Goal: Task Accomplishment & Management: Manage account settings

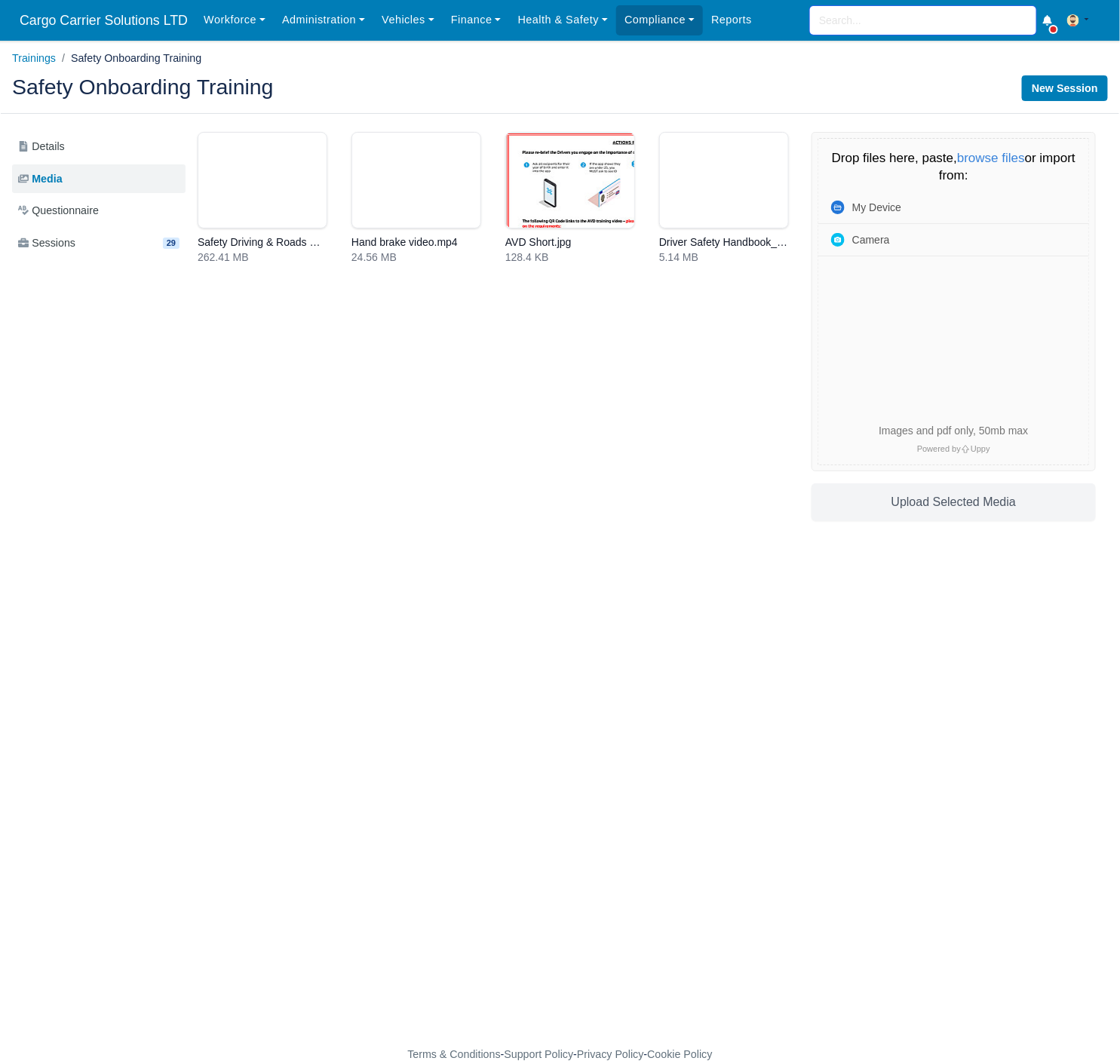
click at [858, 19] on input "search" at bounding box center [923, 20] width 226 height 29
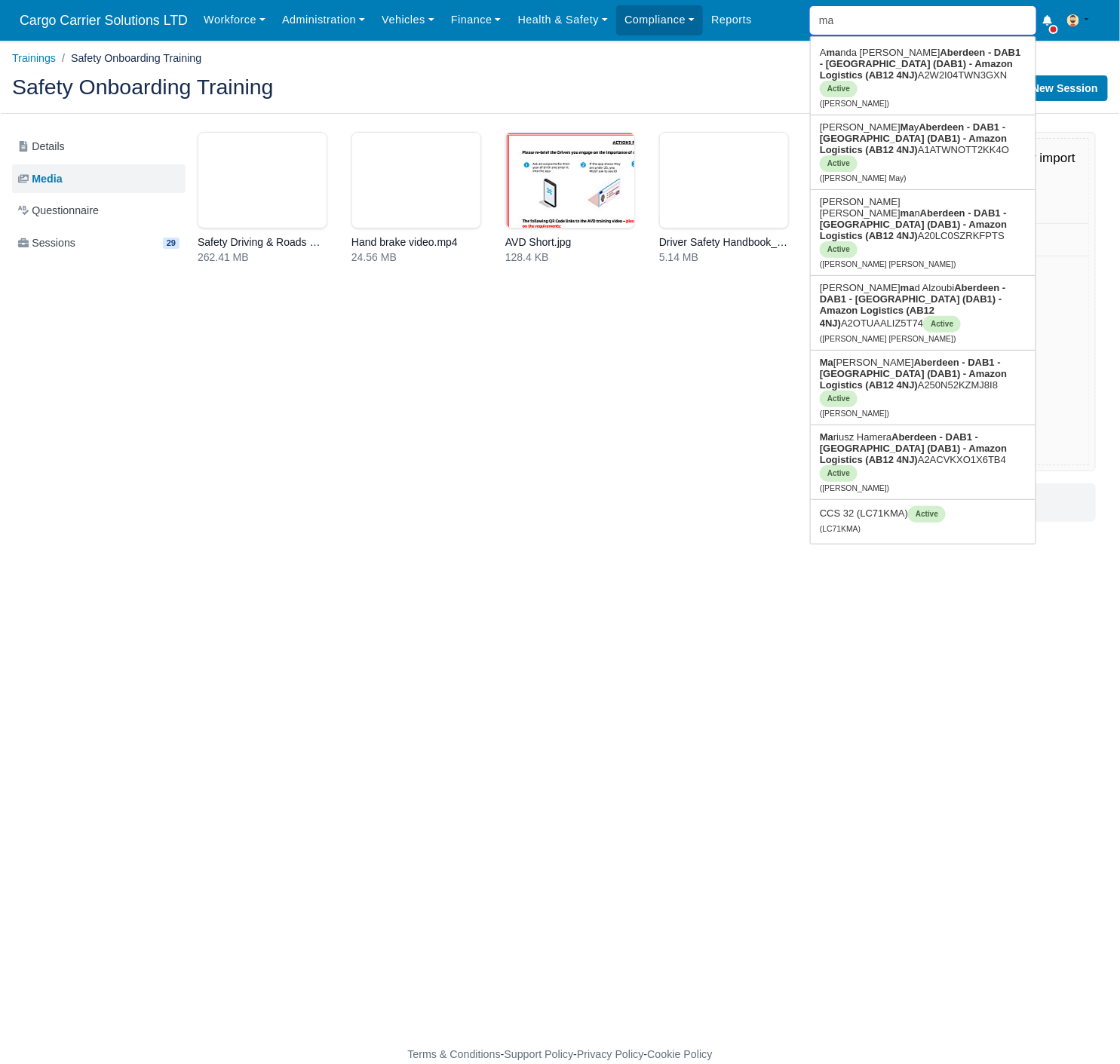
type input "mat"
type input "matei Kiraly"
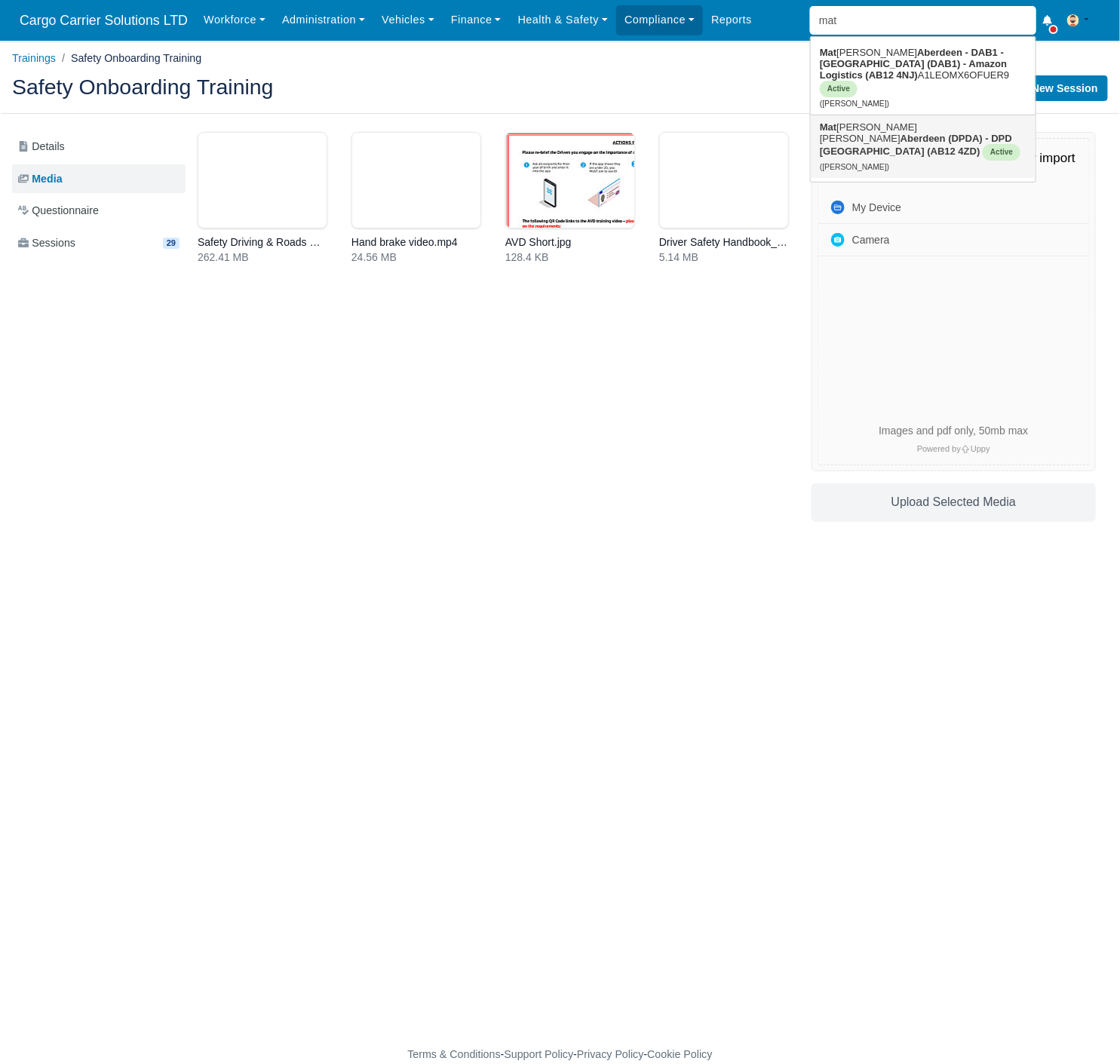
click at [879, 133] on strong "Aberdeen (DPDA) - DPD [GEOGRAPHIC_DATA] (AB12 4ZD)" at bounding box center [916, 144] width 192 height 24
type input "[PERSON_NAME]"
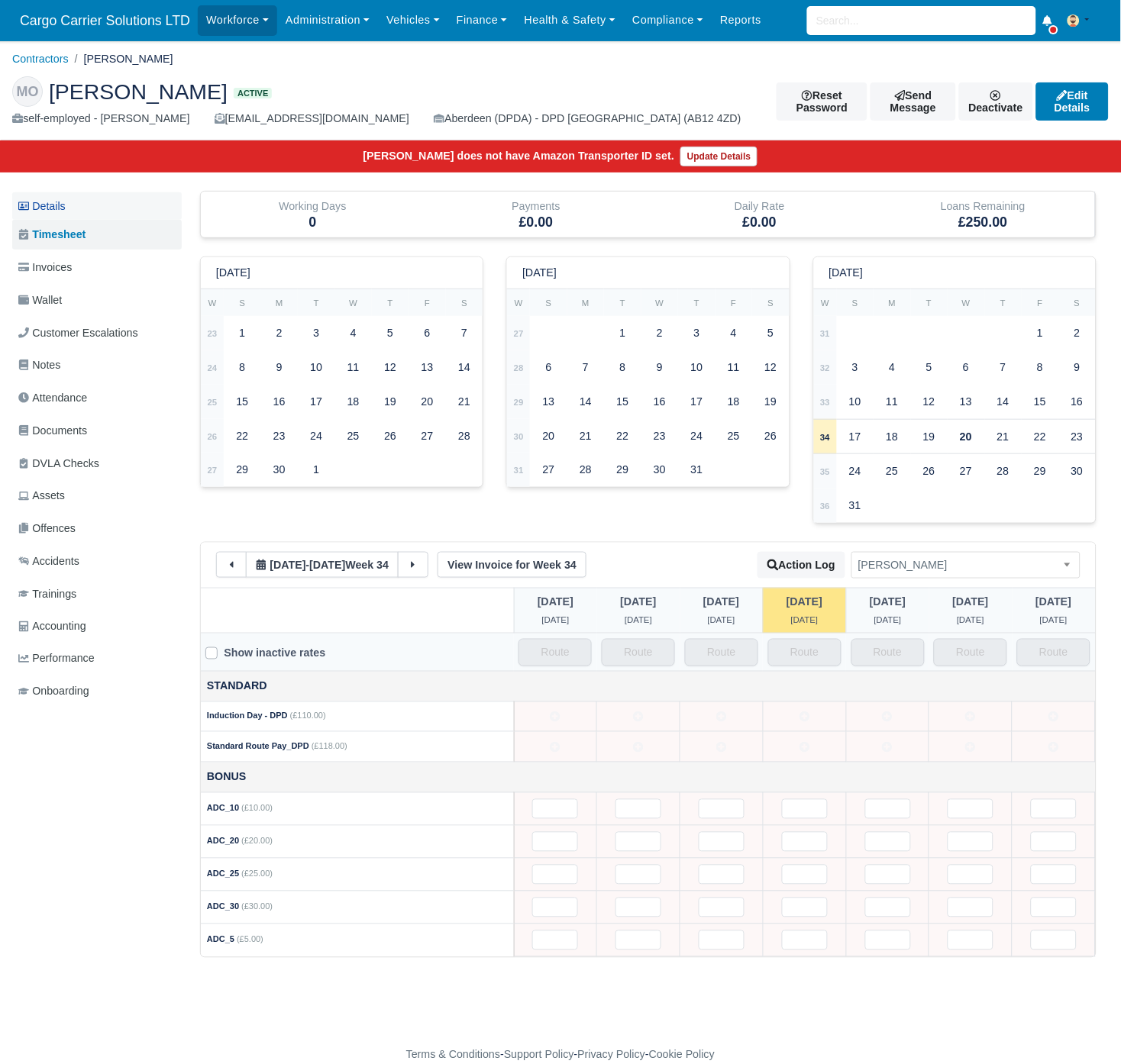
click at [52, 208] on link "Details" at bounding box center [97, 206] width 170 height 28
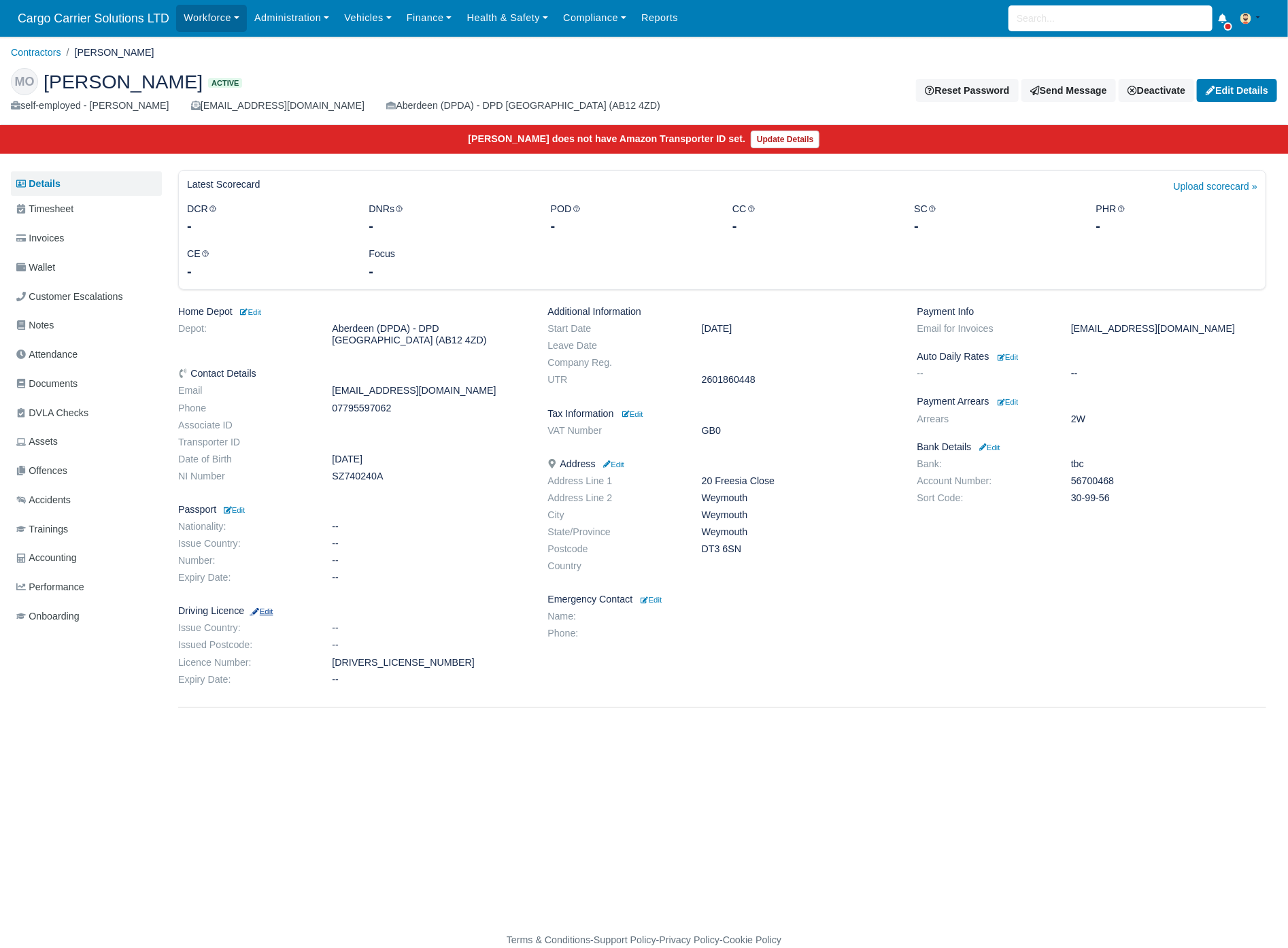
click at [270, 612] on small "Edit" at bounding box center [261, 611] width 23 height 8
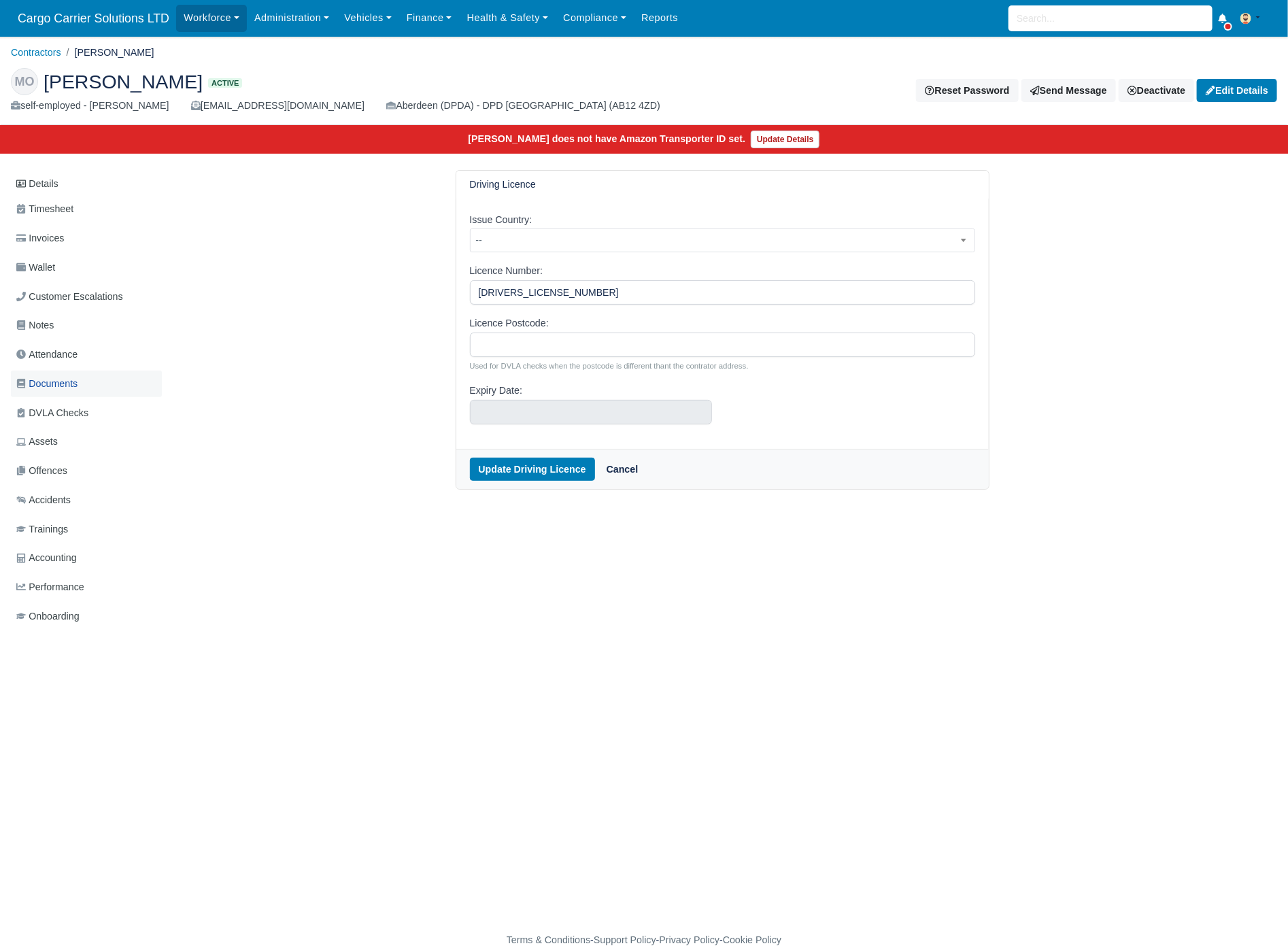
click at [57, 381] on span "Documents" at bounding box center [47, 384] width 62 height 16
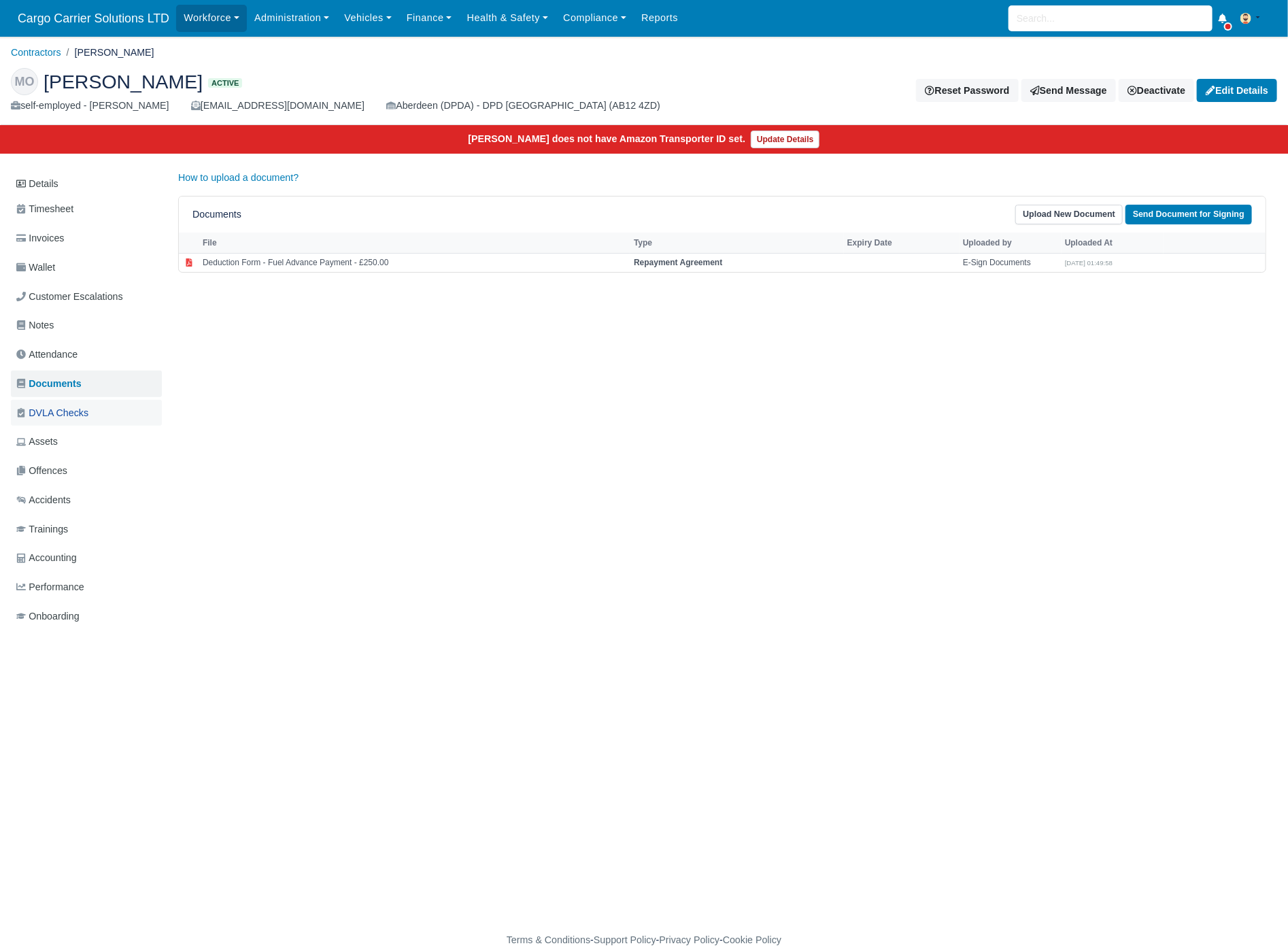
click at [63, 413] on span "DVLA Checks" at bounding box center [52, 413] width 72 height 16
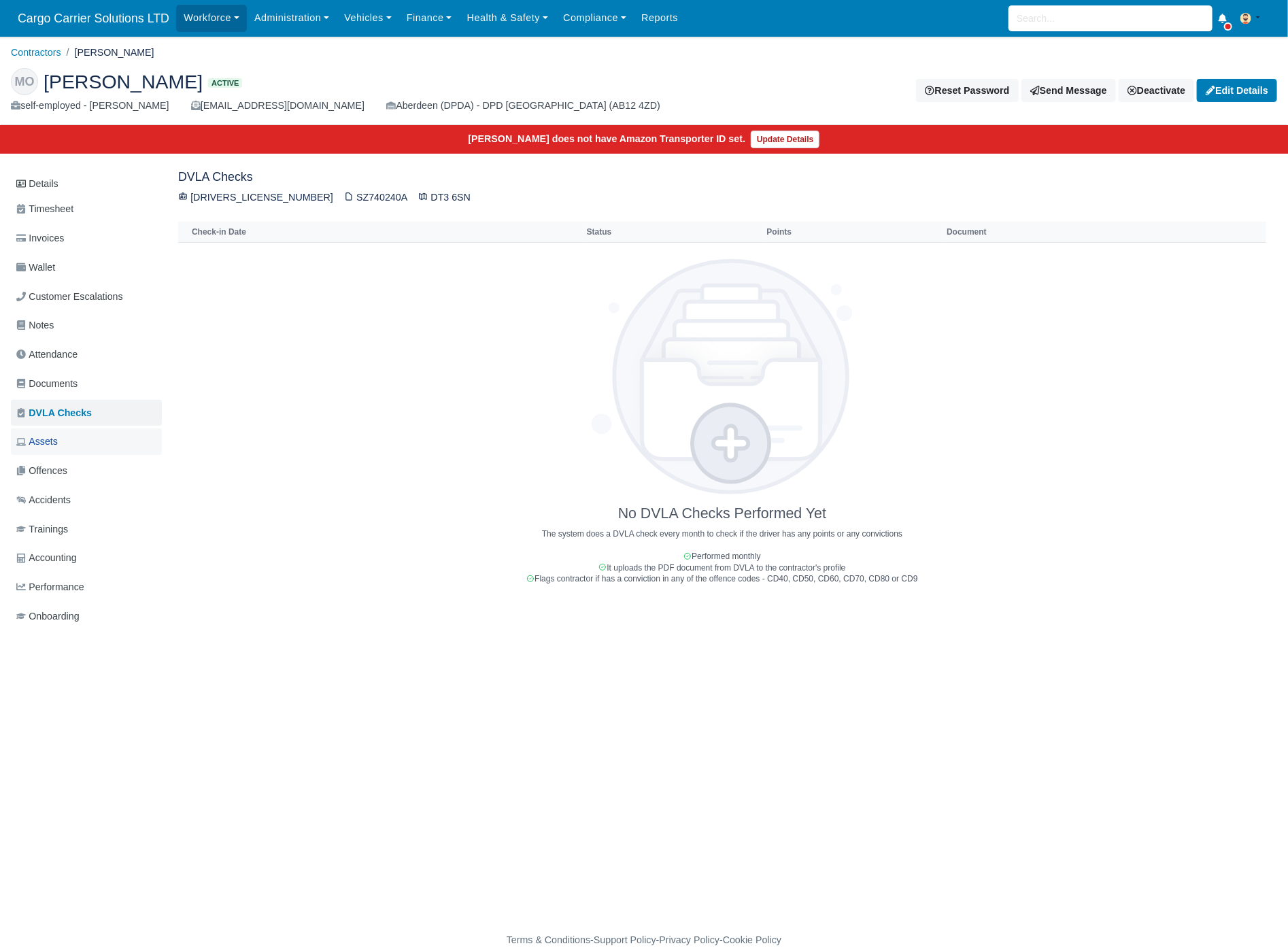
click at [55, 450] on span "Assets" at bounding box center [37, 442] width 42 height 16
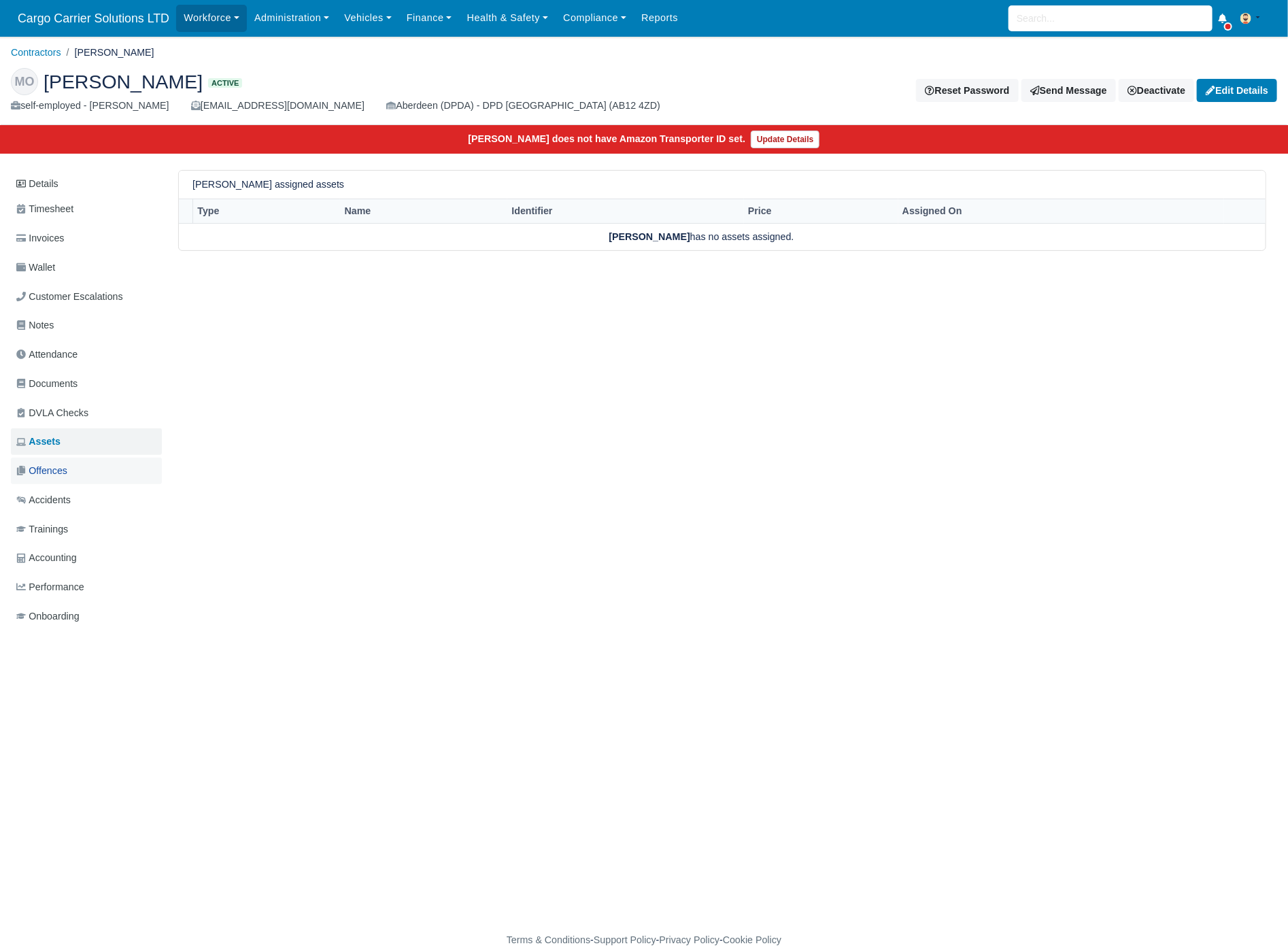
click at [62, 466] on span "Offences" at bounding box center [42, 471] width 51 height 16
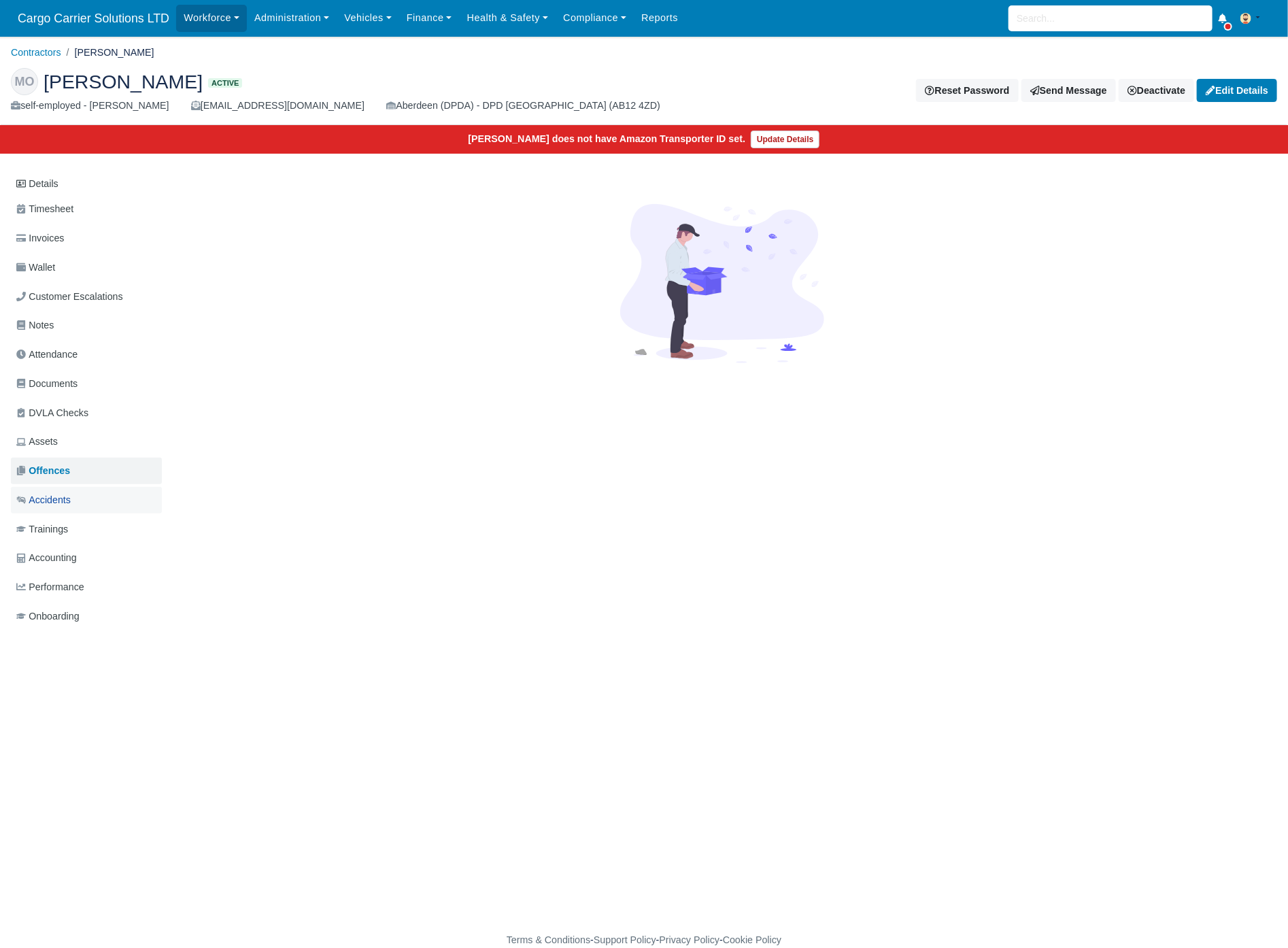
click at [64, 492] on span "Accidents" at bounding box center [43, 500] width 55 height 16
click at [67, 528] on span "Trainings" at bounding box center [43, 530] width 52 height 16
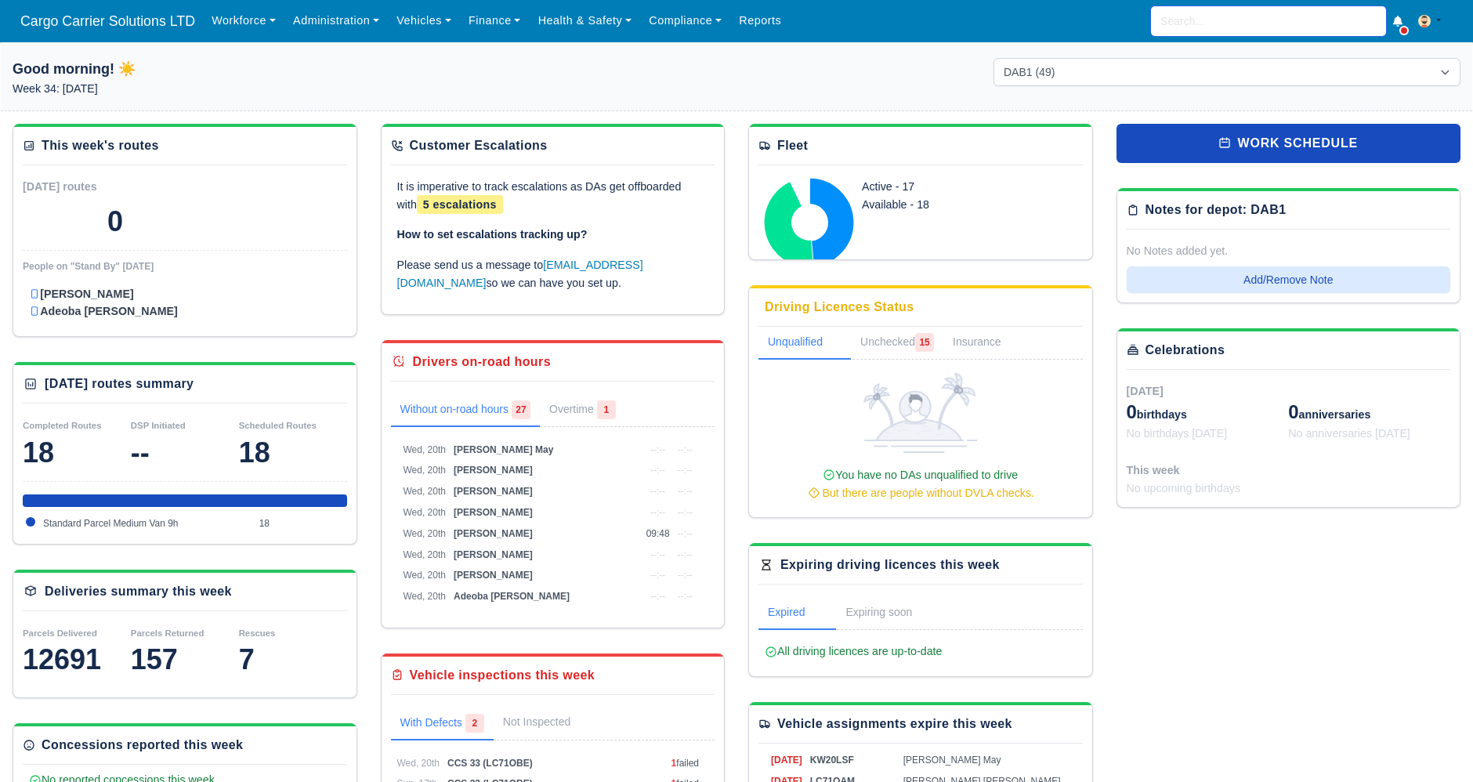
click at [1207, 24] on input "search" at bounding box center [1268, 21] width 235 height 30
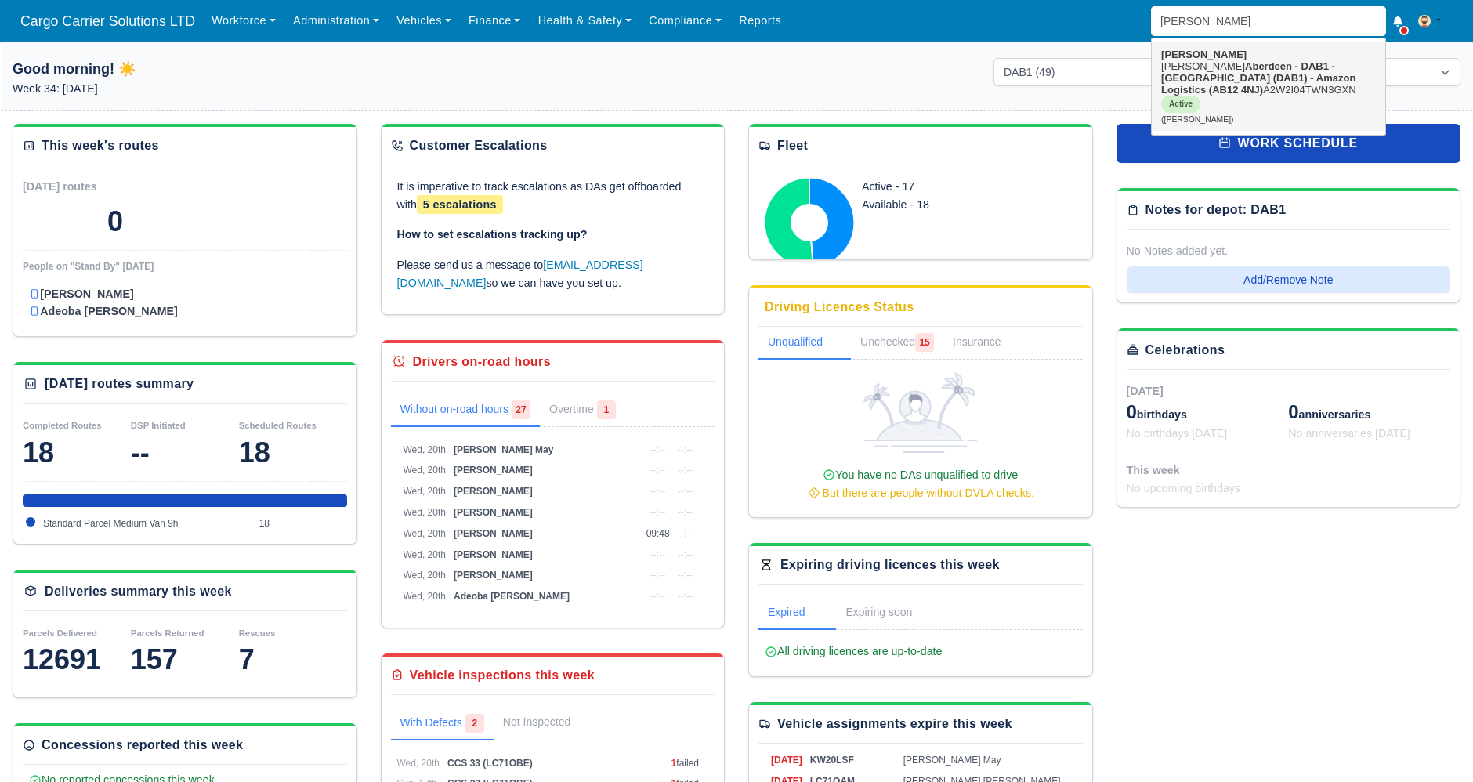
click at [1219, 67] on strong "Aberdeen - DAB1 - [GEOGRAPHIC_DATA] (DAB1) - Amazon Logistics (AB12 4NJ)" at bounding box center [1258, 77] width 194 height 35
type input "[PERSON_NAME]"
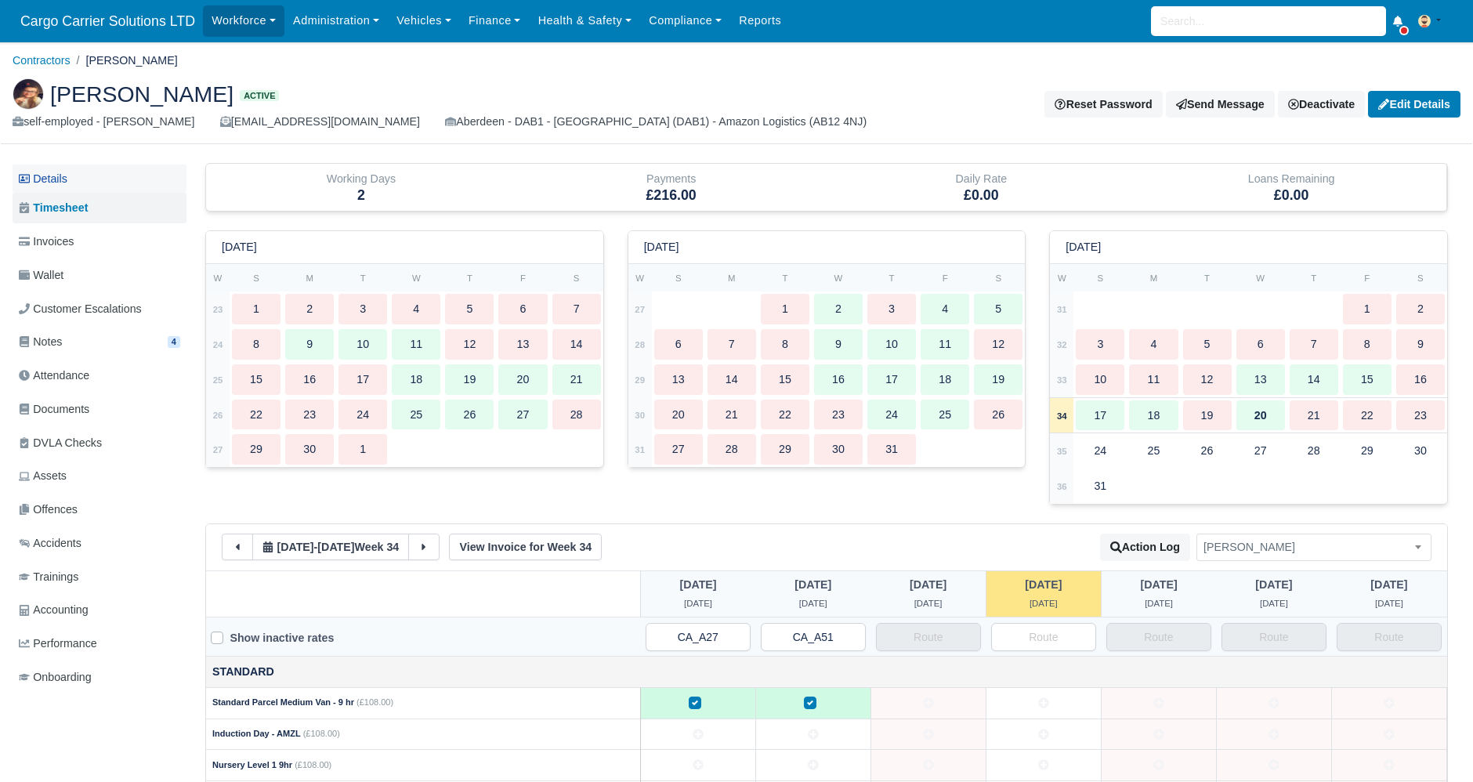
click at [63, 170] on link "Details" at bounding box center [100, 179] width 174 height 29
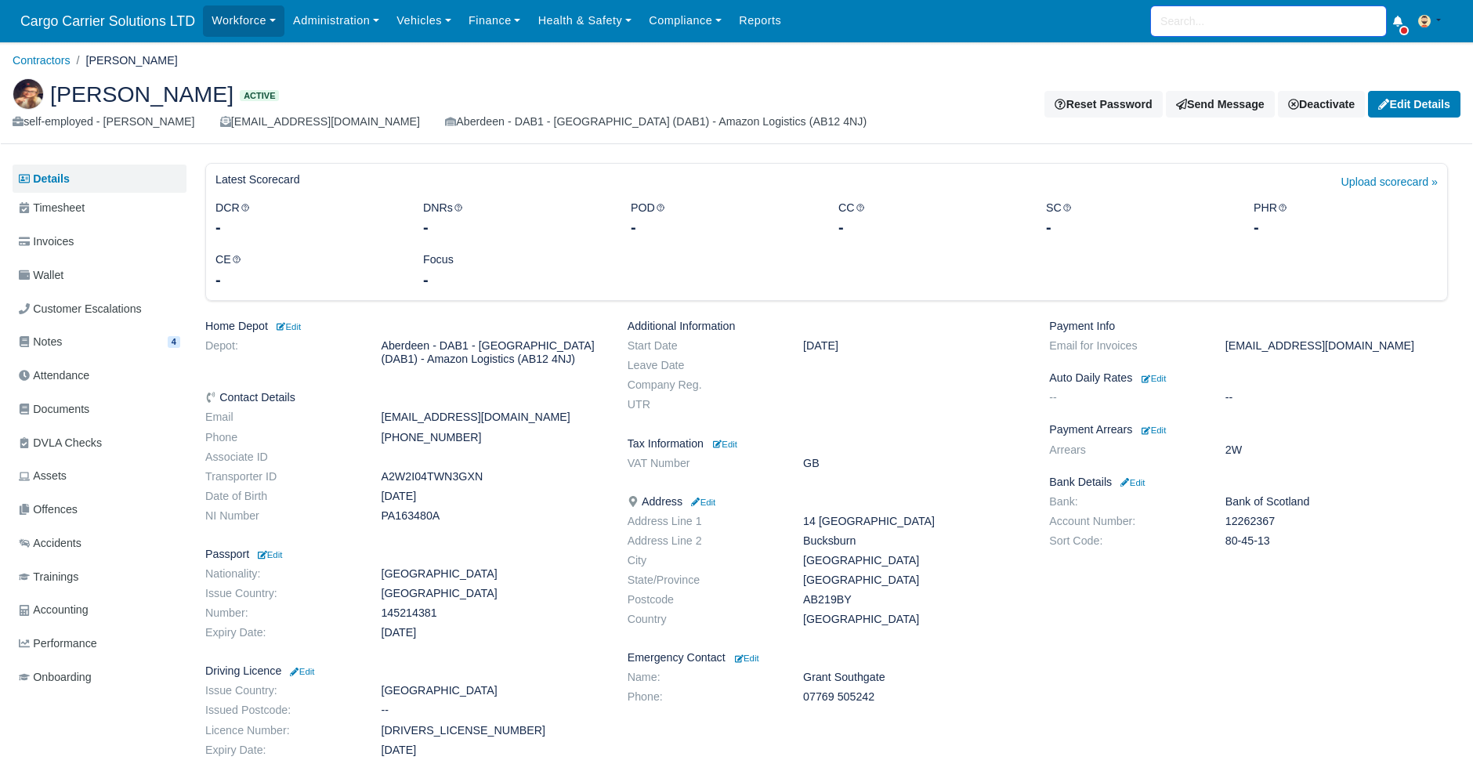
click at [1215, 16] on input "search" at bounding box center [1268, 21] width 235 height 30
paste input "Witek"
click at [1188, 30] on input "Witek" at bounding box center [1268, 21] width 235 height 30
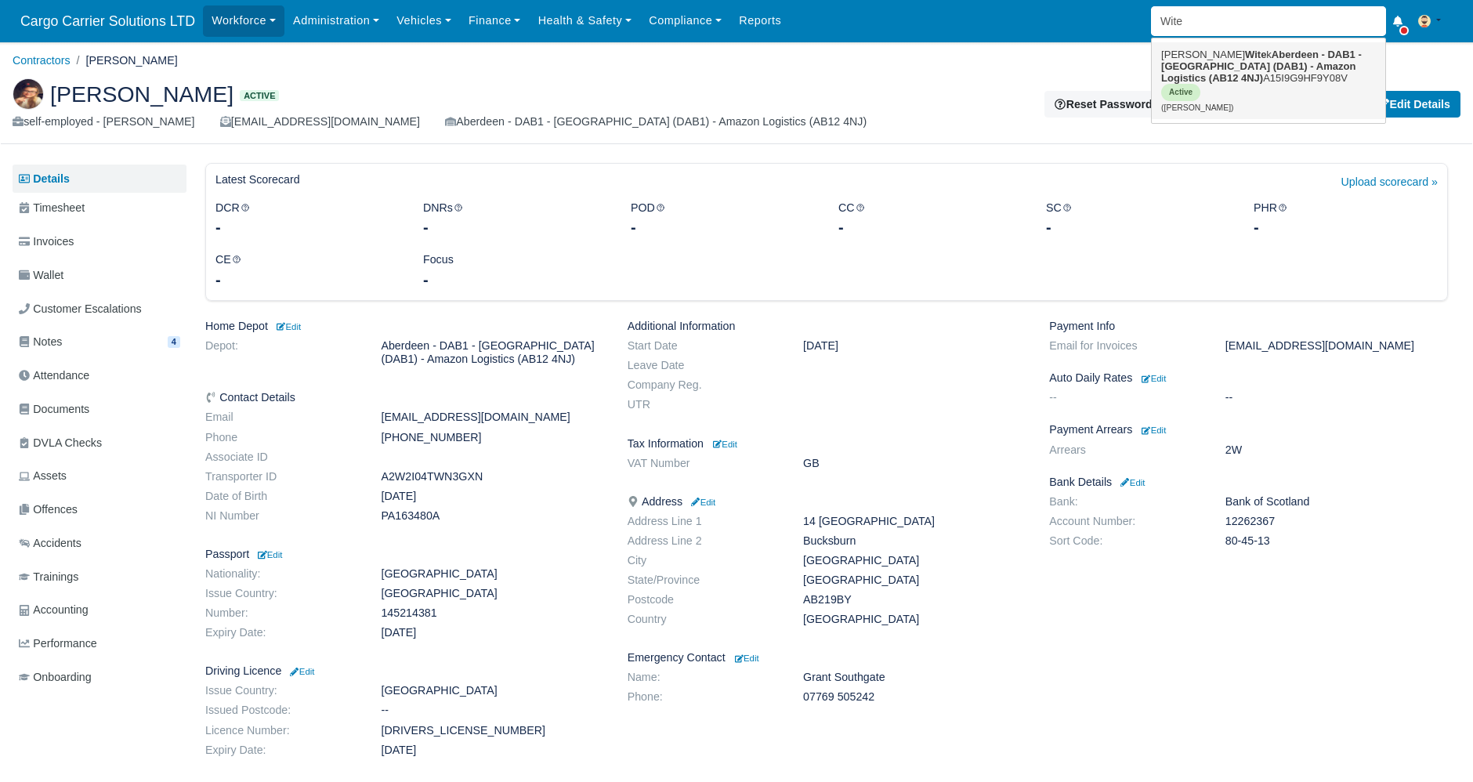
click at [1208, 63] on strong "Aberdeen - DAB1 - [GEOGRAPHIC_DATA] (DAB1) - Amazon Logistics (AB12 4NJ)" at bounding box center [1261, 66] width 201 height 35
type input "Mariusz Witek"
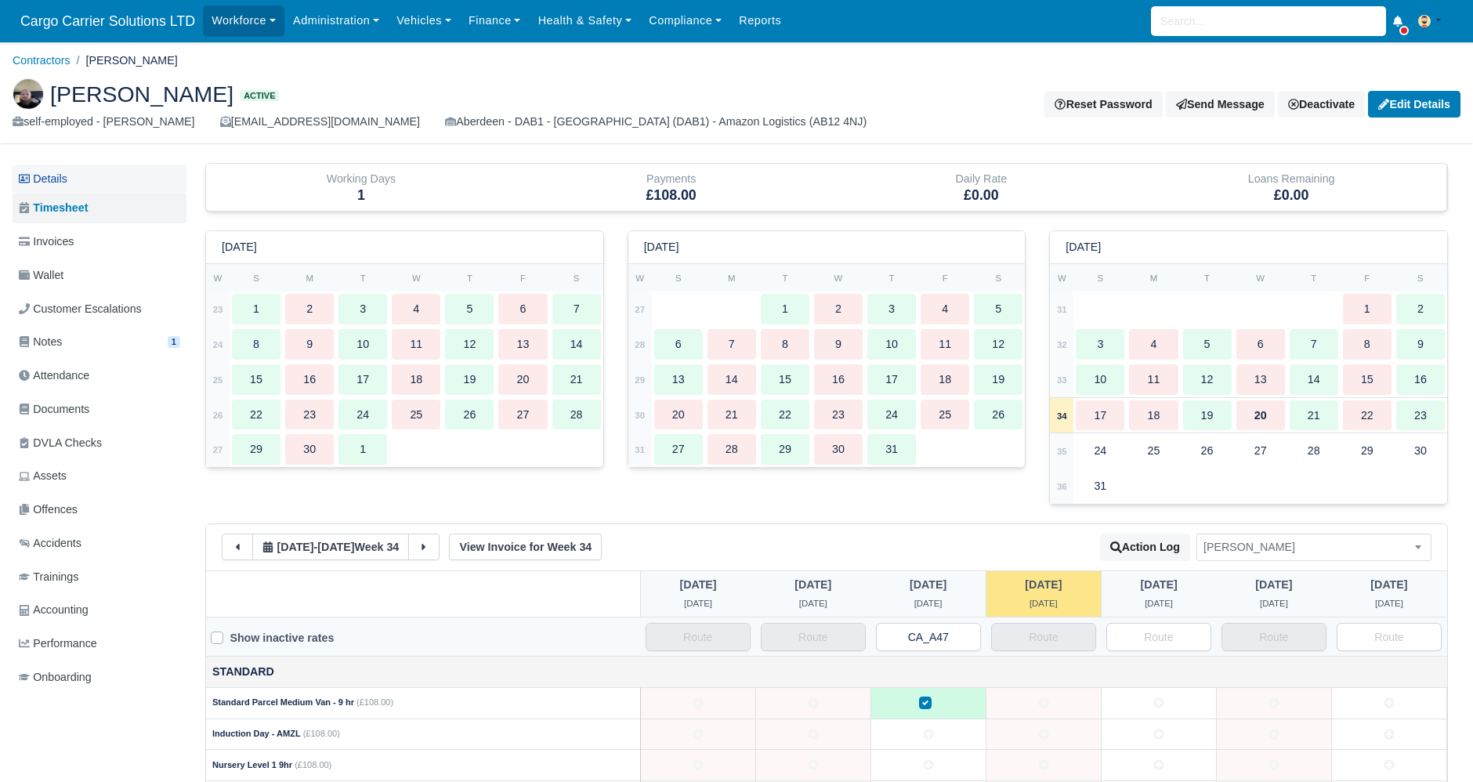
click at [53, 165] on link "Details" at bounding box center [100, 179] width 174 height 29
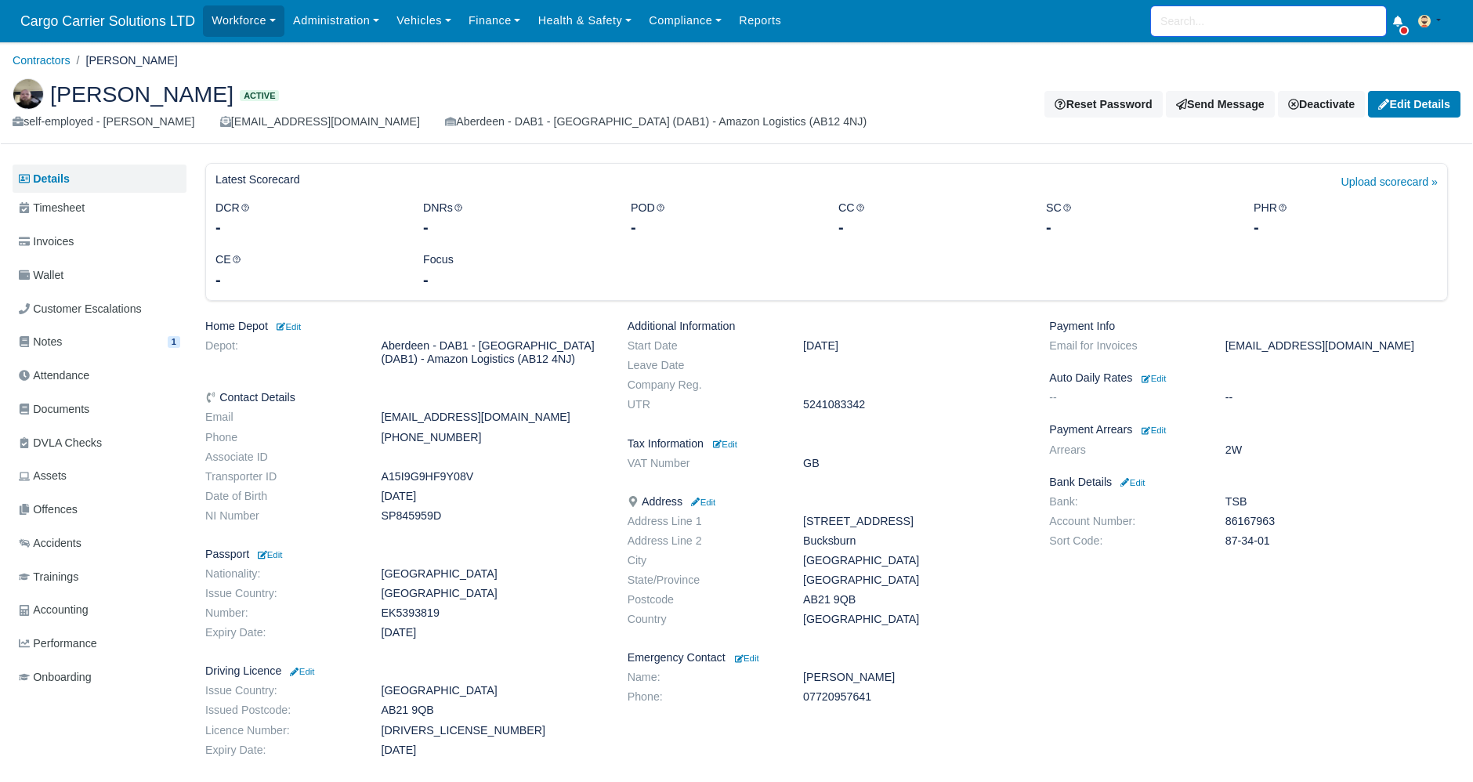
click at [1208, 19] on input "search" at bounding box center [1268, 21] width 235 height 30
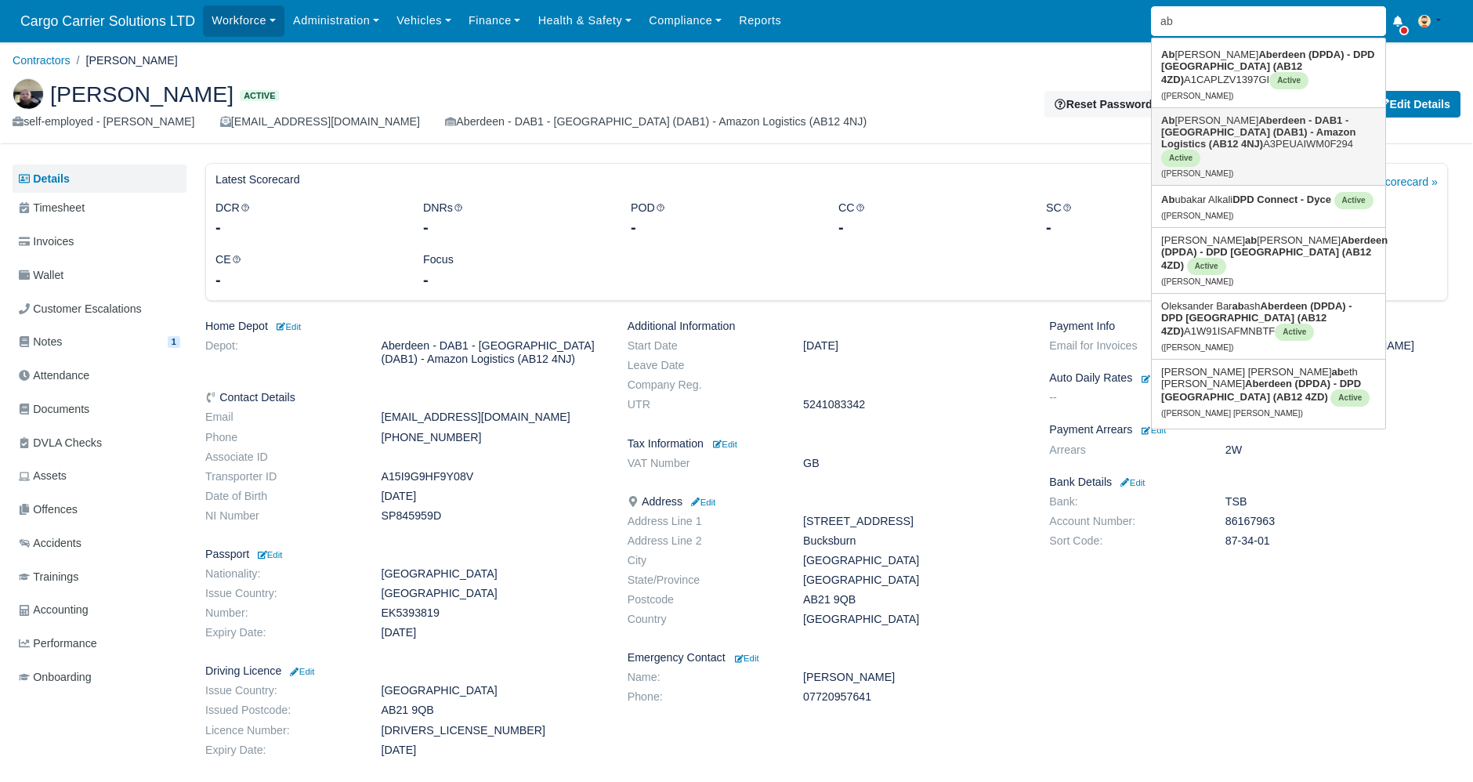
click at [1215, 122] on link "Ab hishek Bhushan Aberdeen - DAB1 - Aberdeen (DAB1) - Amazon Logistics (AB12 4N…" at bounding box center [1269, 146] width 234 height 77
type input "[PERSON_NAME]"
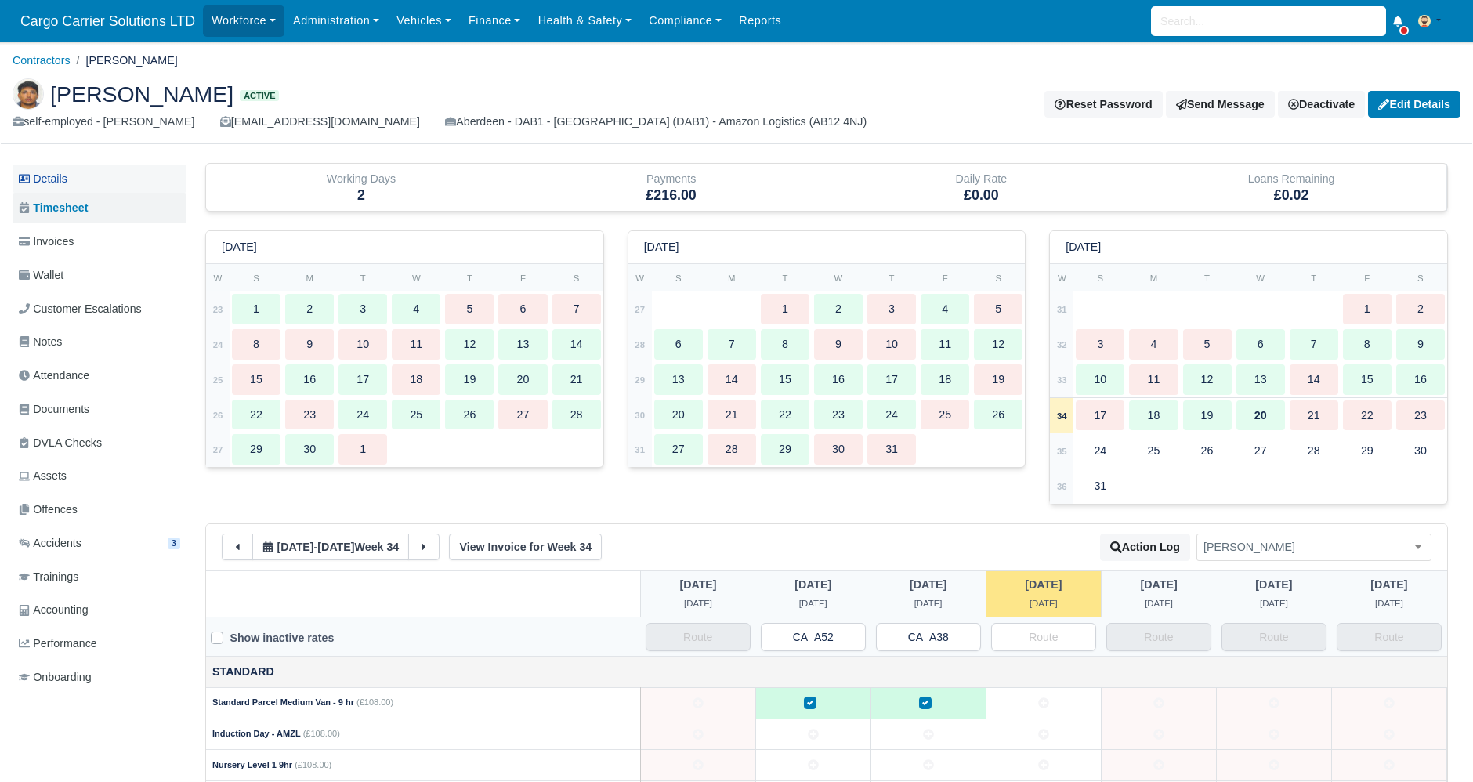
click at [33, 170] on link "Details" at bounding box center [100, 179] width 174 height 29
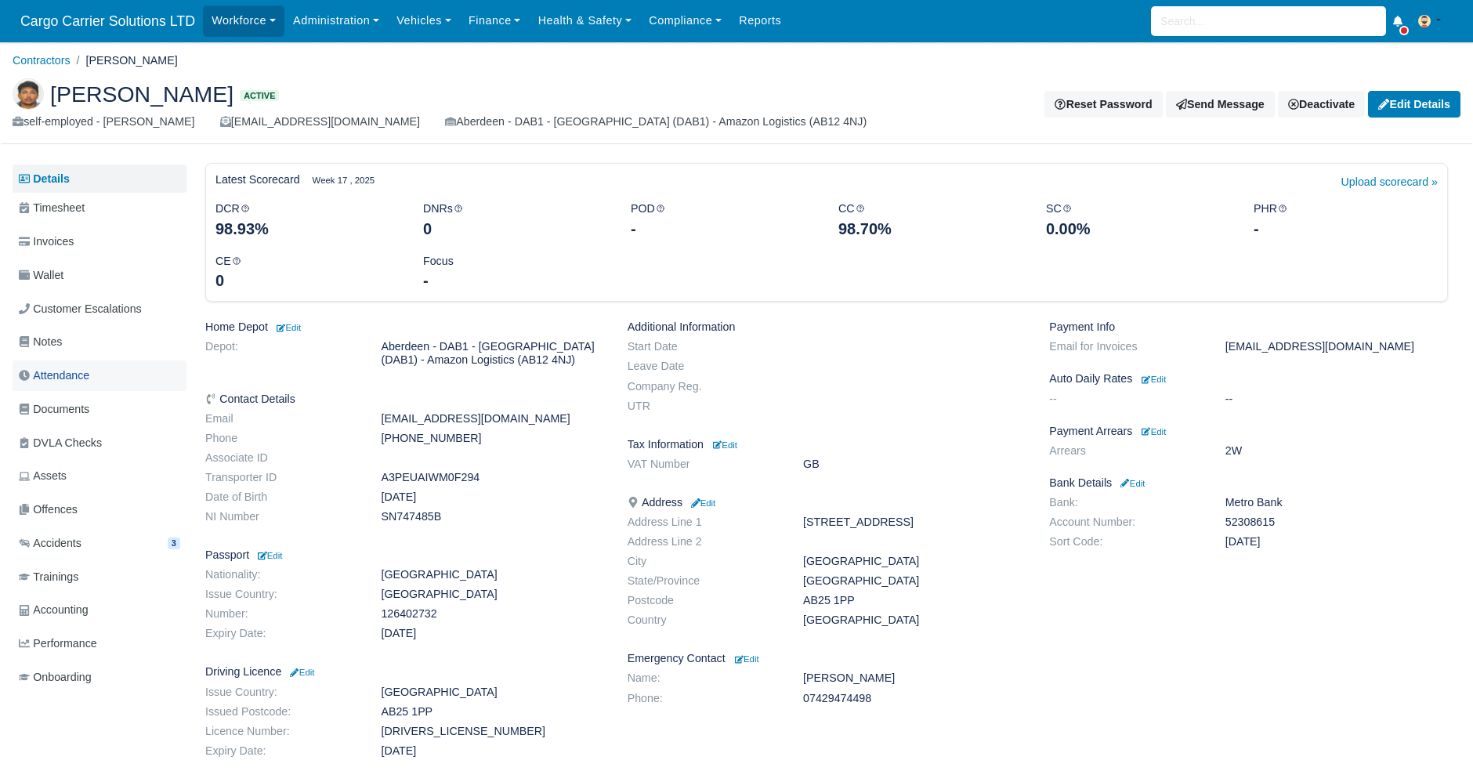
click at [69, 380] on span "Attendance" at bounding box center [54, 376] width 71 height 18
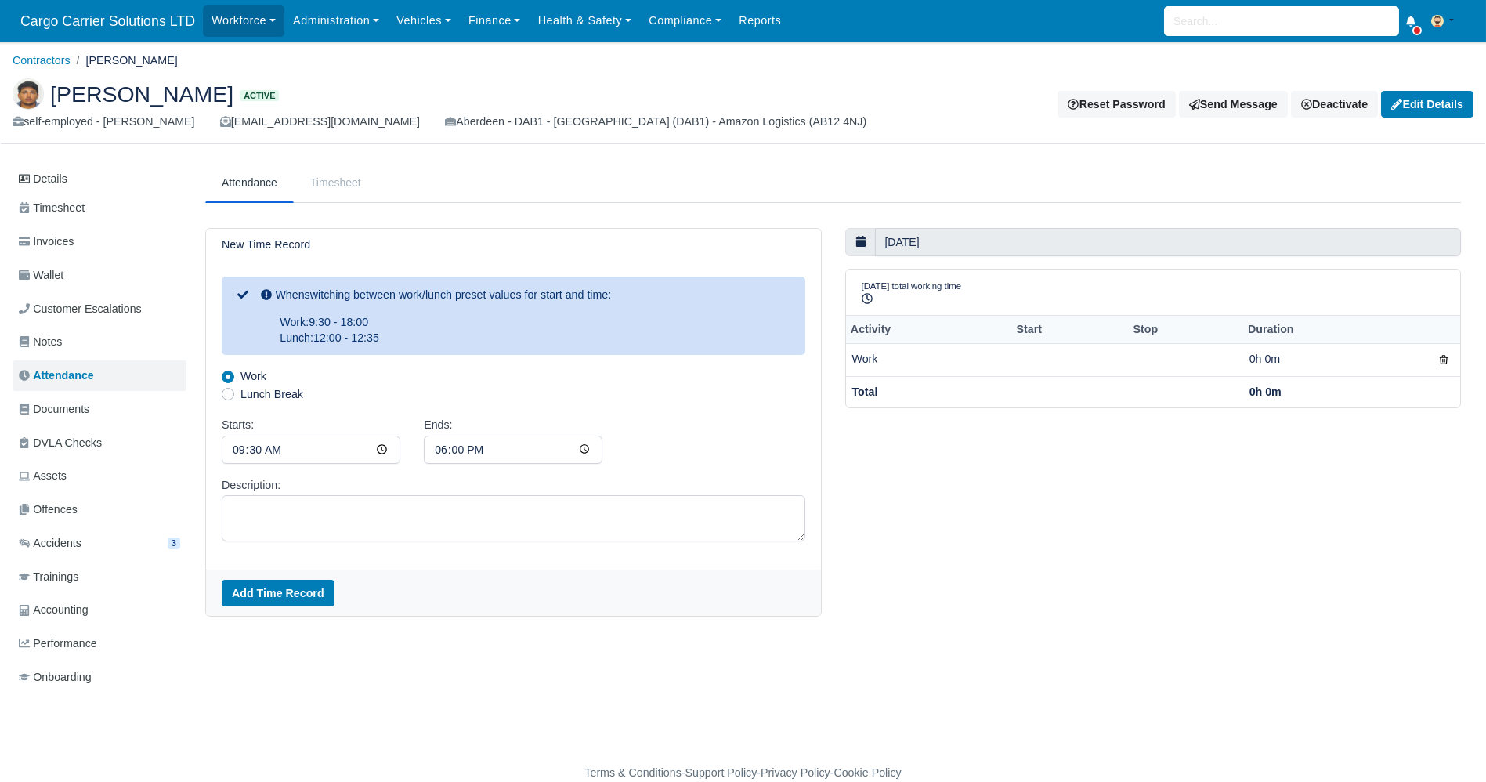
click at [335, 183] on link "Timesheet" at bounding box center [336, 182] width 84 height 39
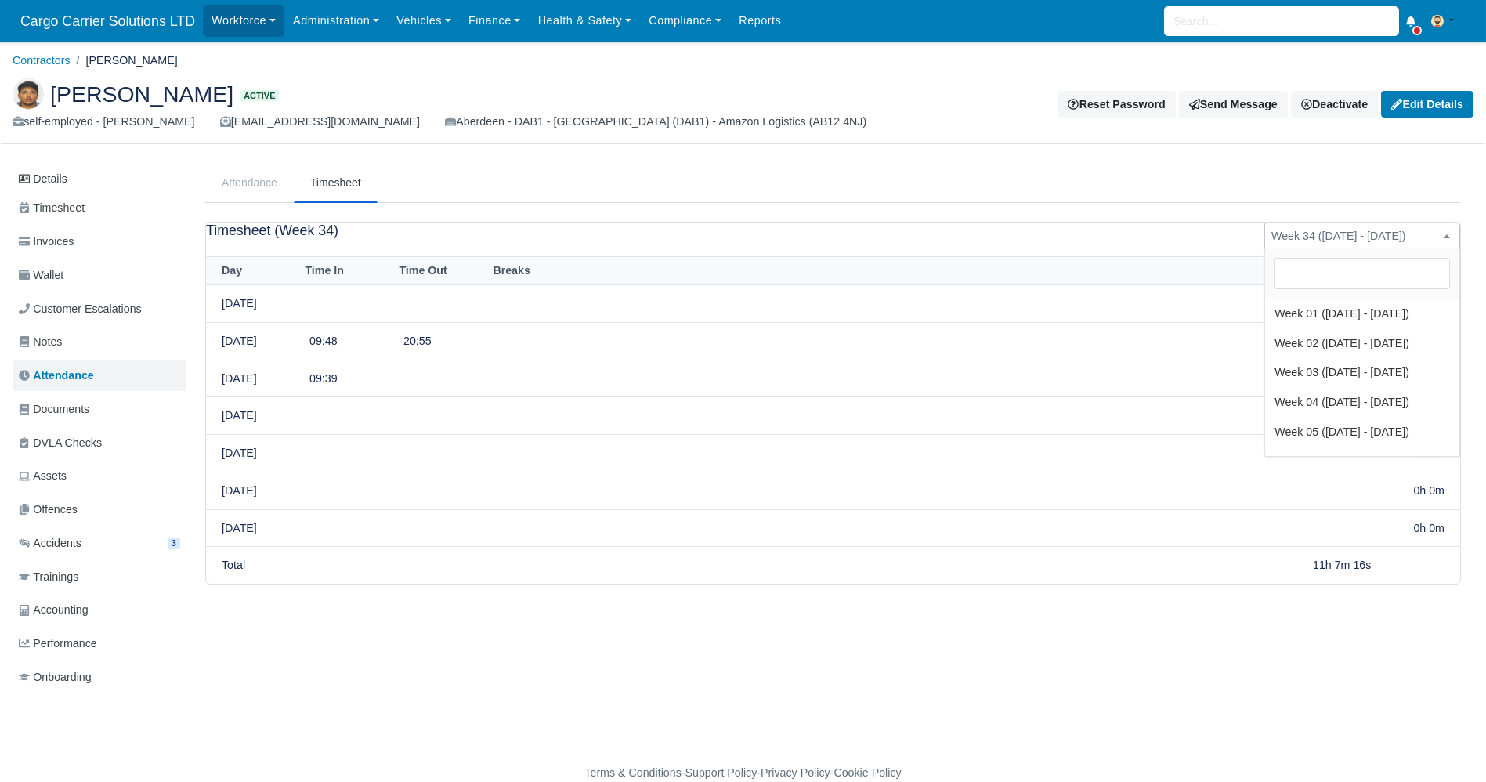
click at [1324, 226] on span "Week 34 ([DATE] - [DATE])" at bounding box center [1362, 236] width 194 height 20
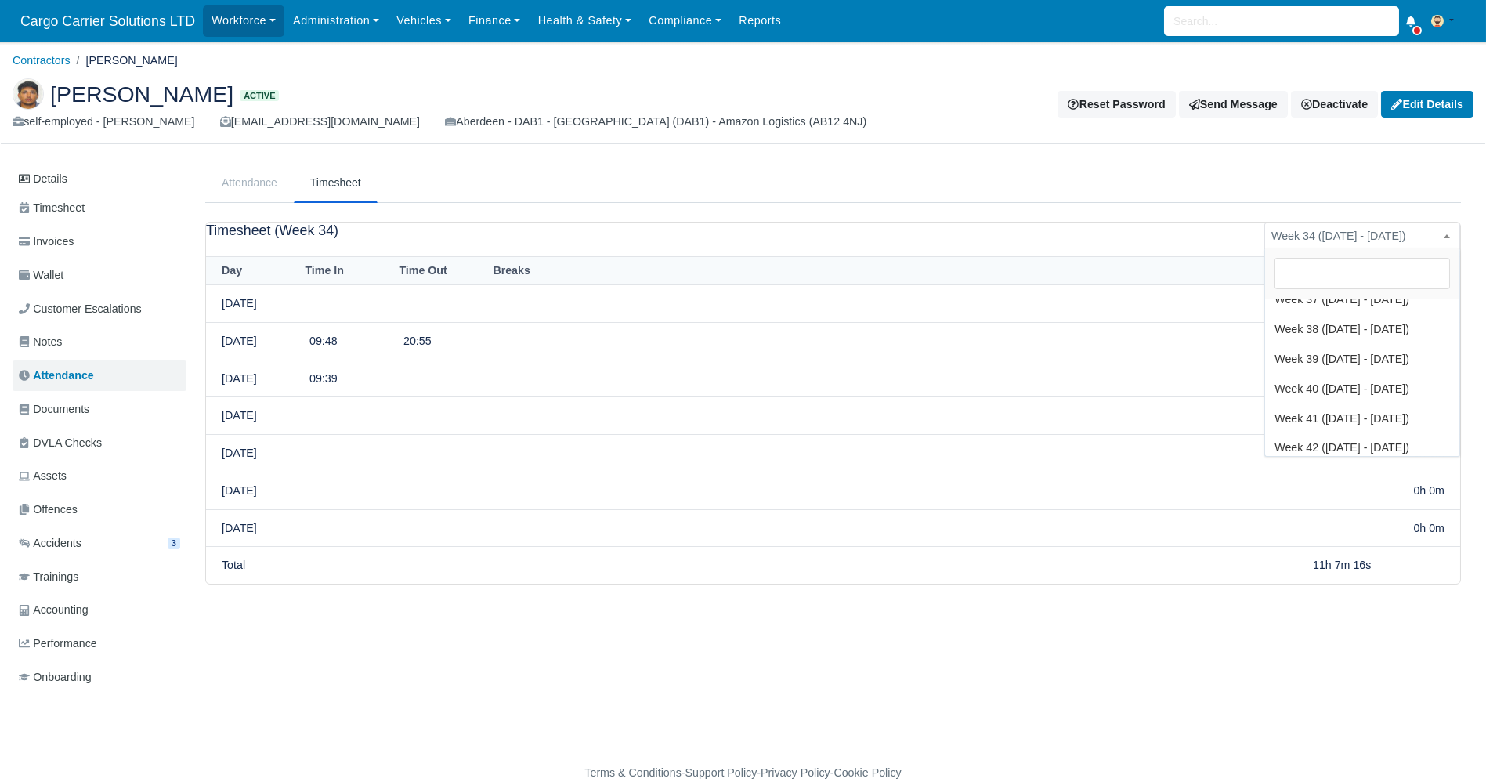
select select "32"
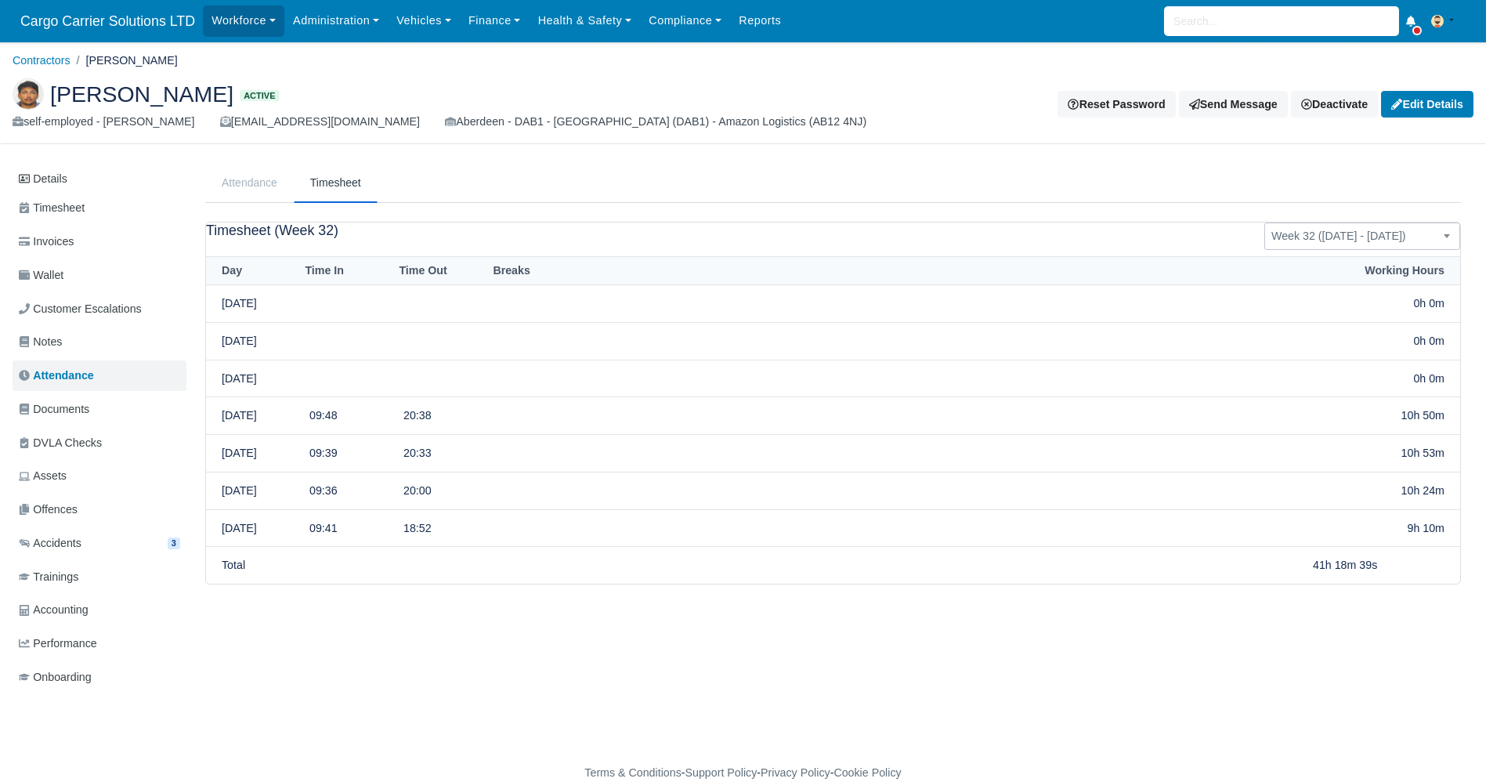
click at [1330, 238] on span "Week 32 ([DATE] - [DATE])" at bounding box center [1362, 236] width 194 height 20
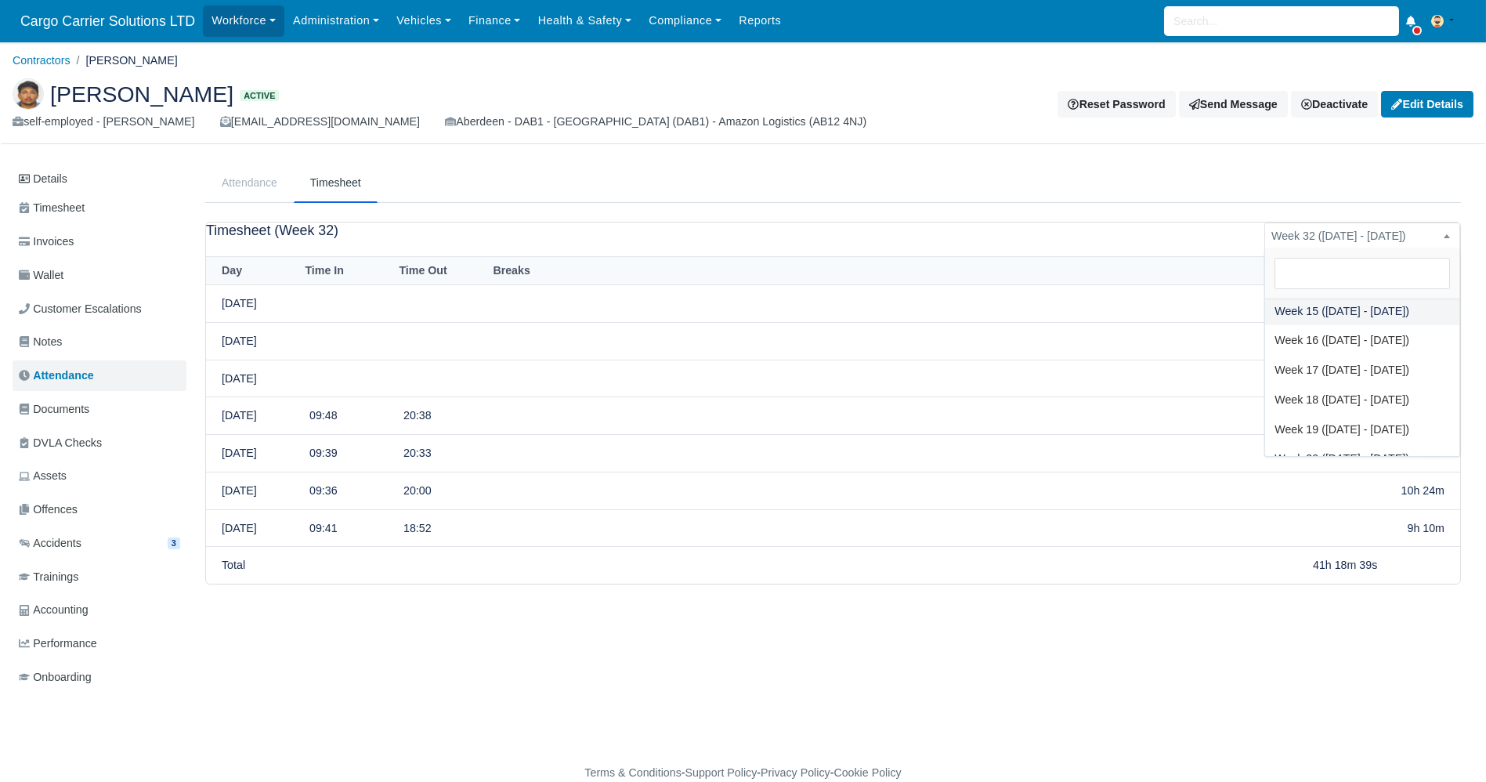
scroll to position [259, 0]
select select "07"
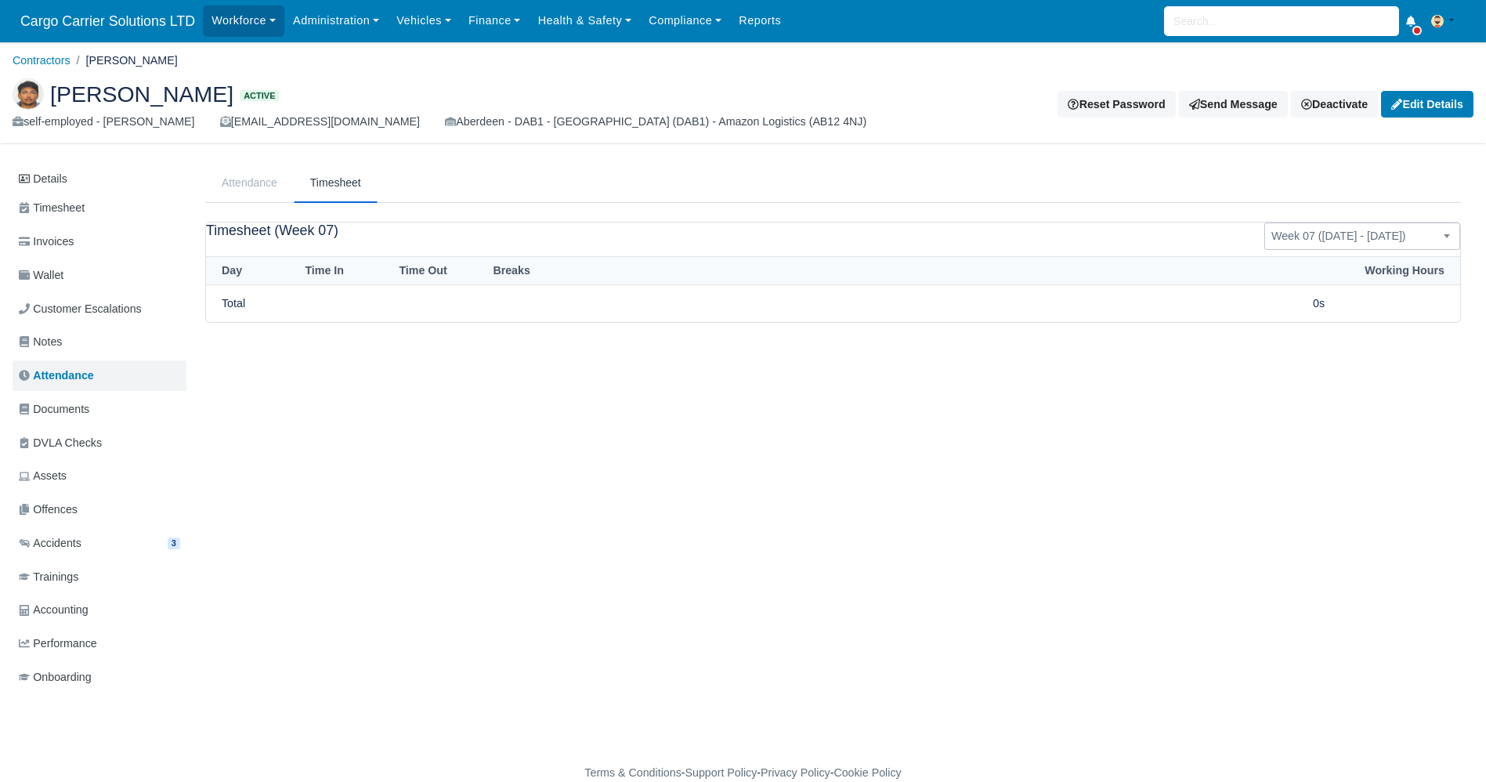
click at [1356, 223] on span "Week 07 ([DATE] - [DATE])" at bounding box center [1363, 236] width 196 height 27
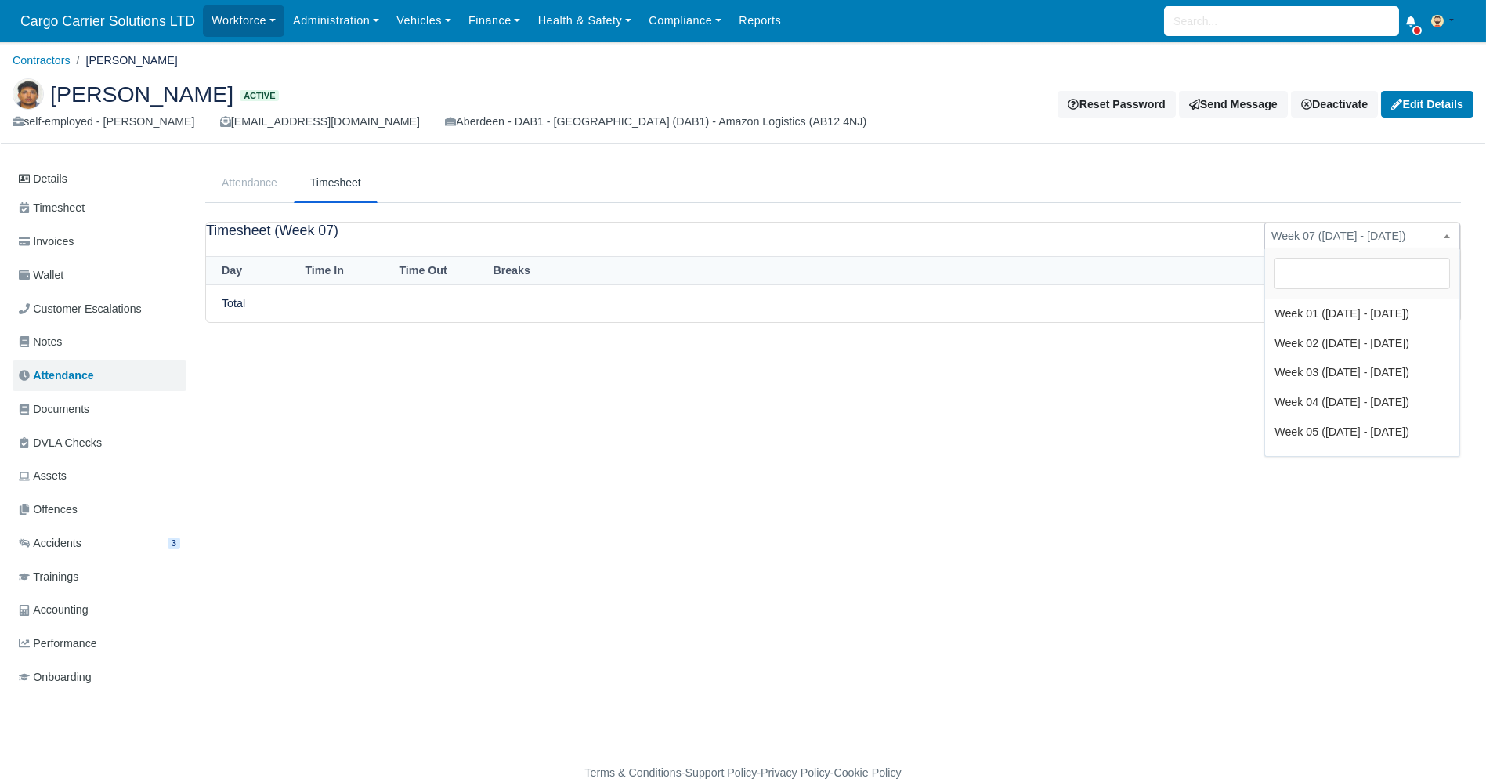
scroll to position [191, 0]
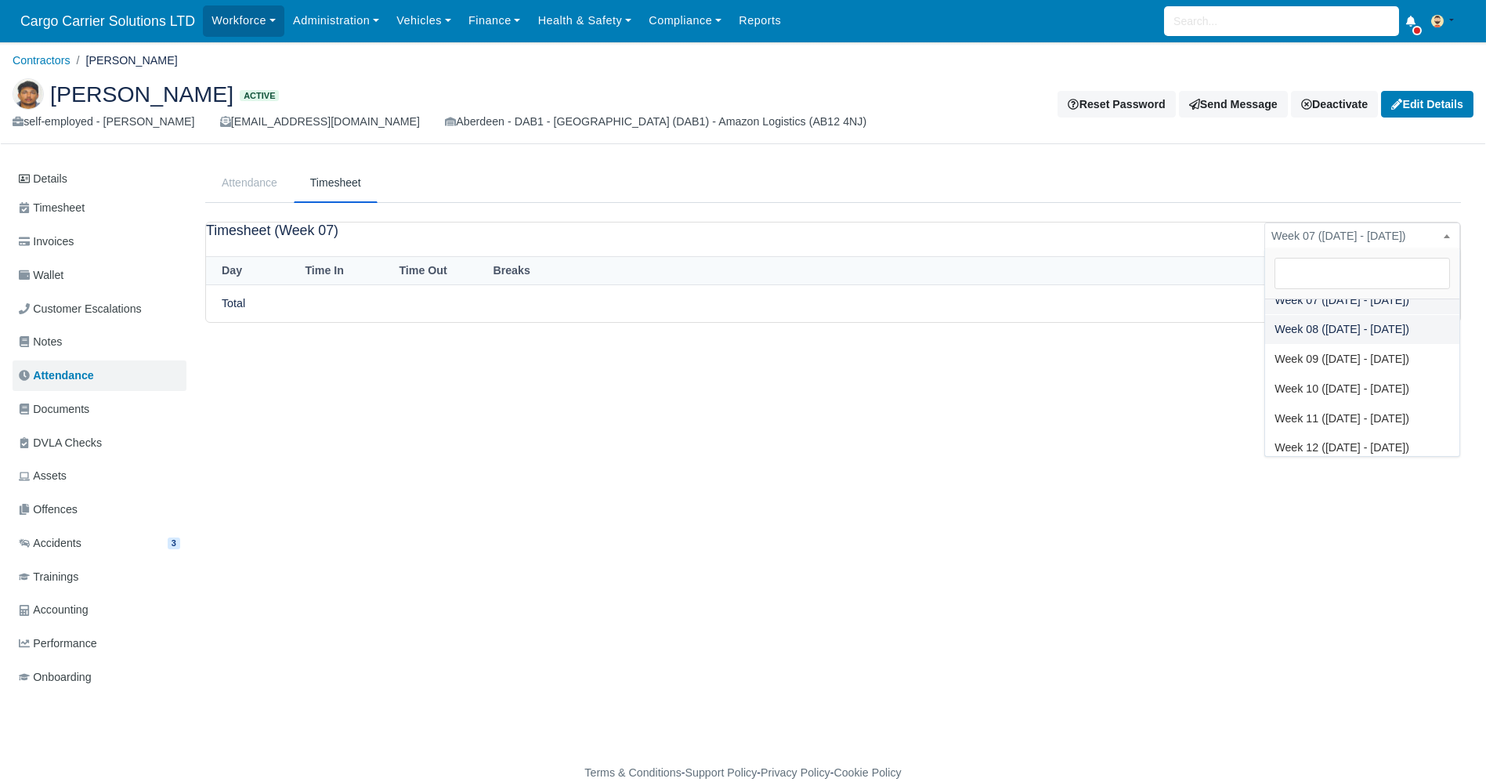
select select "08"
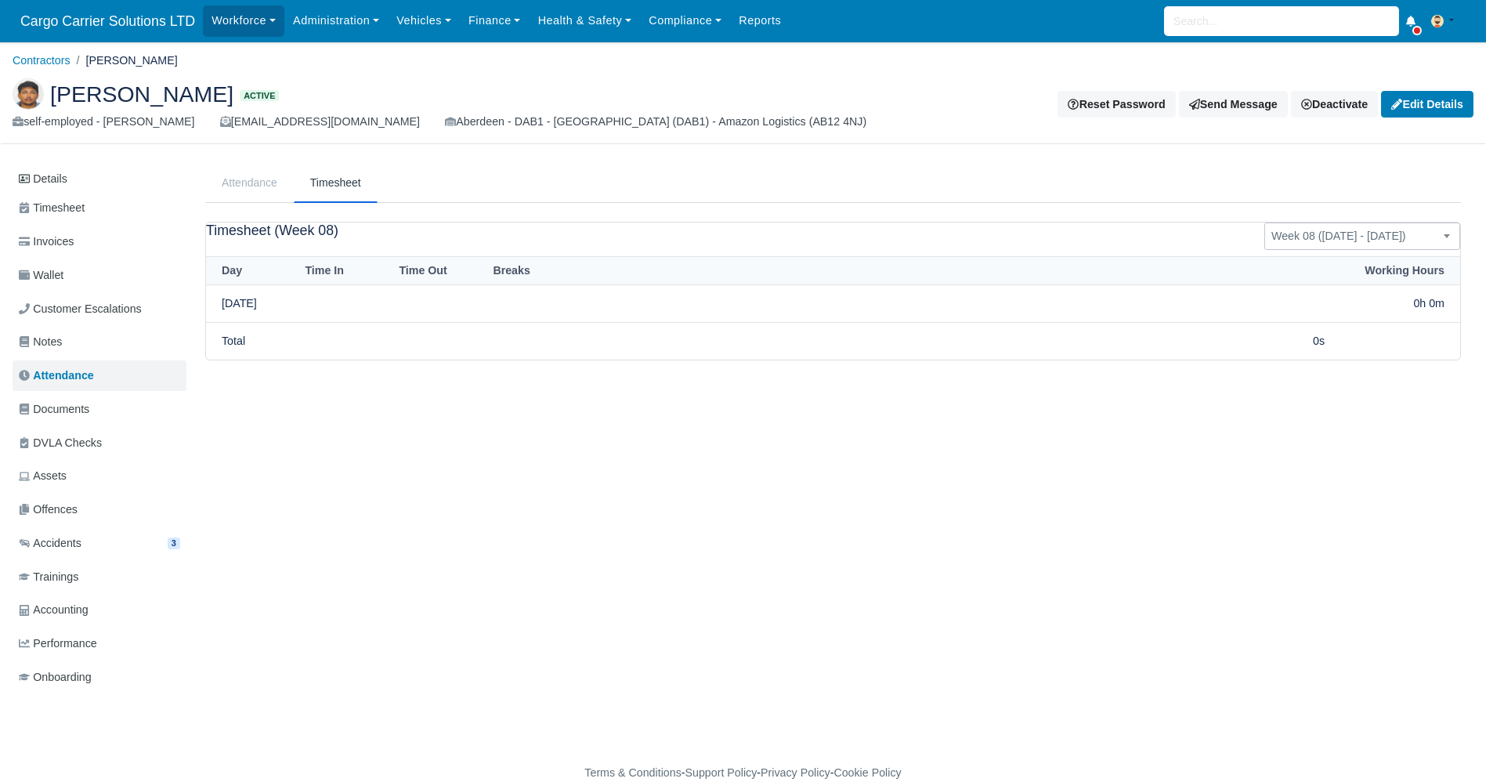
click at [1370, 243] on span "Week 08 ([DATE] - [DATE])" at bounding box center [1362, 236] width 194 height 20
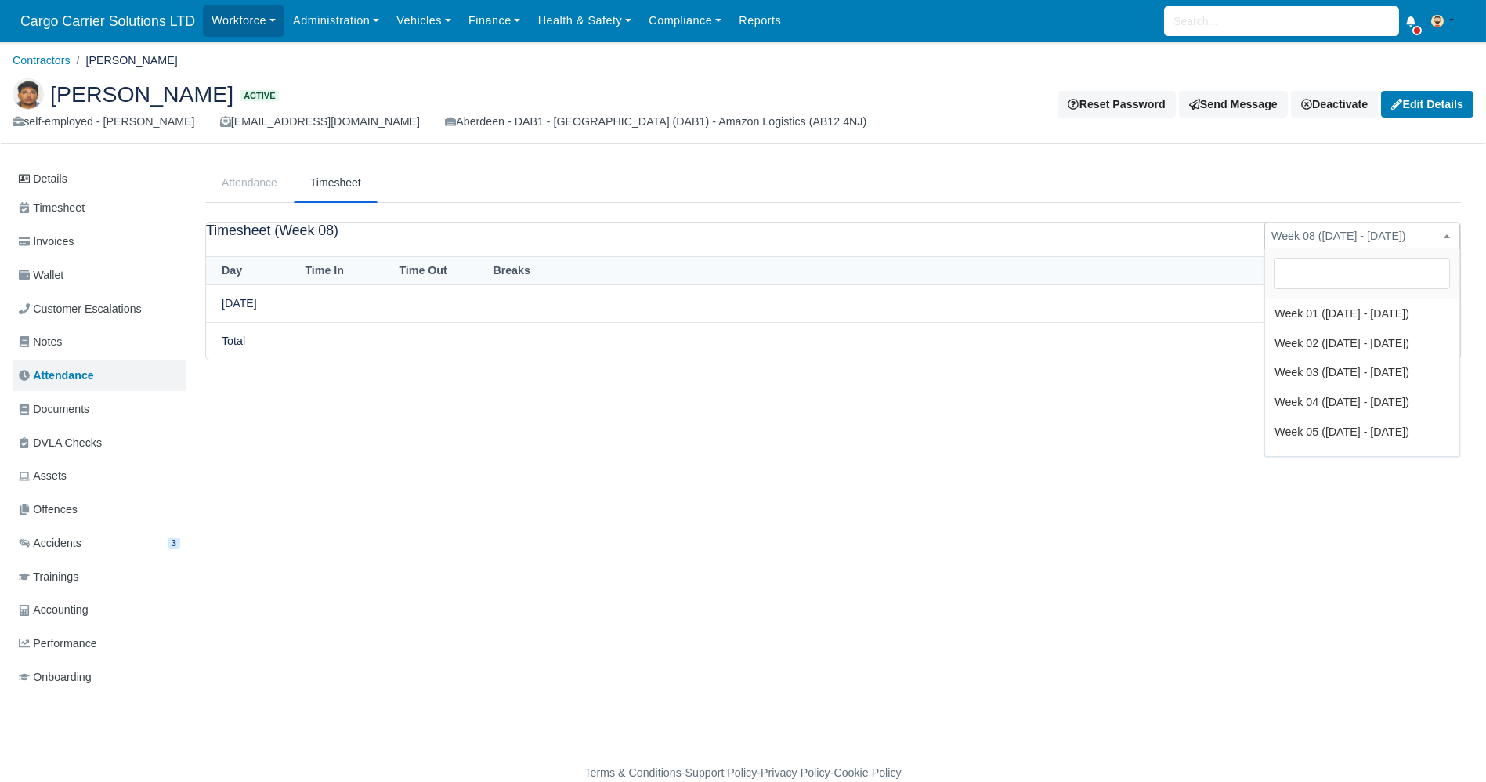
scroll to position [238, 0]
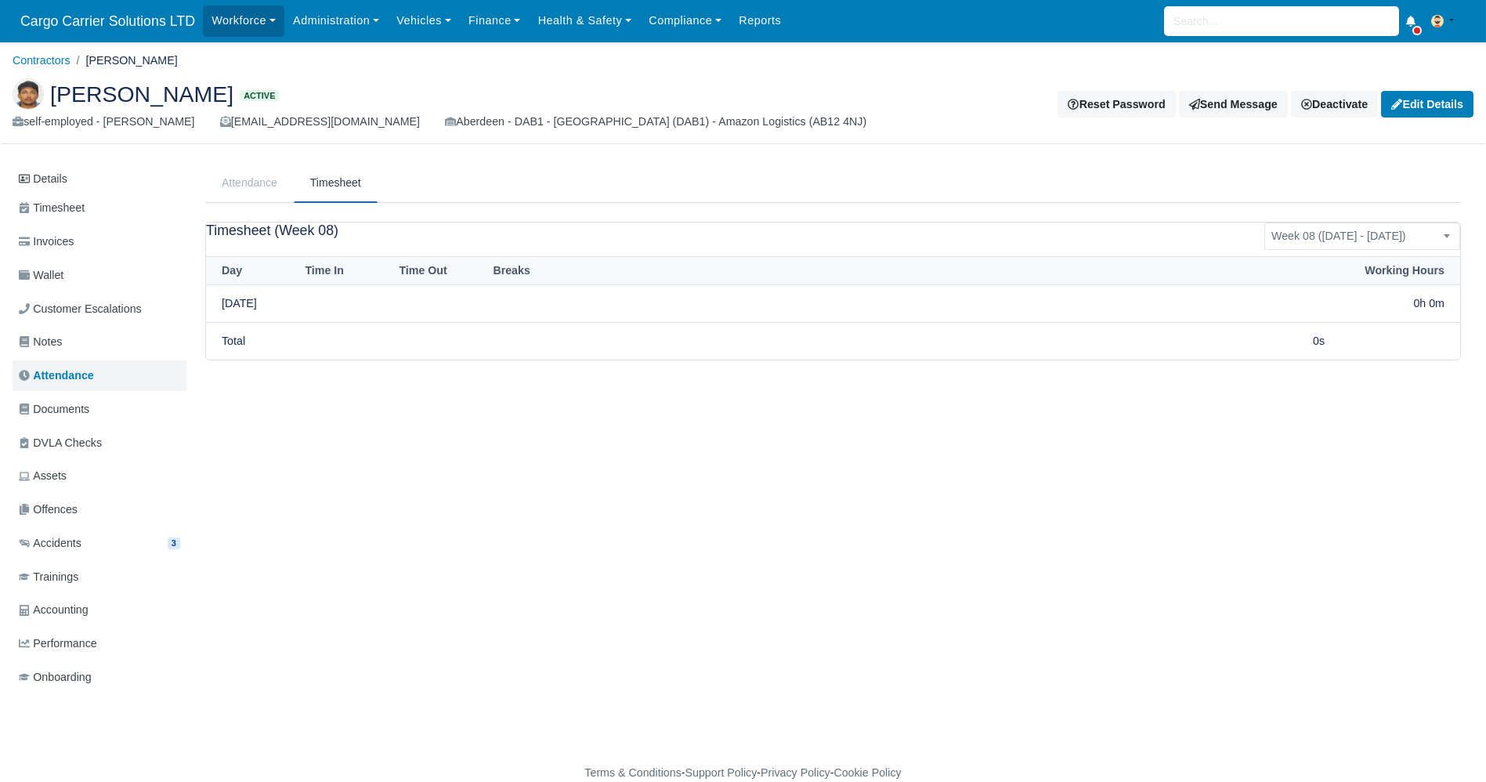
click at [1341, 462] on div "Details Timesheet Invoices Wallet Customer Escalations Notes Attendance Documen…" at bounding box center [743, 443] width 1461 height 561
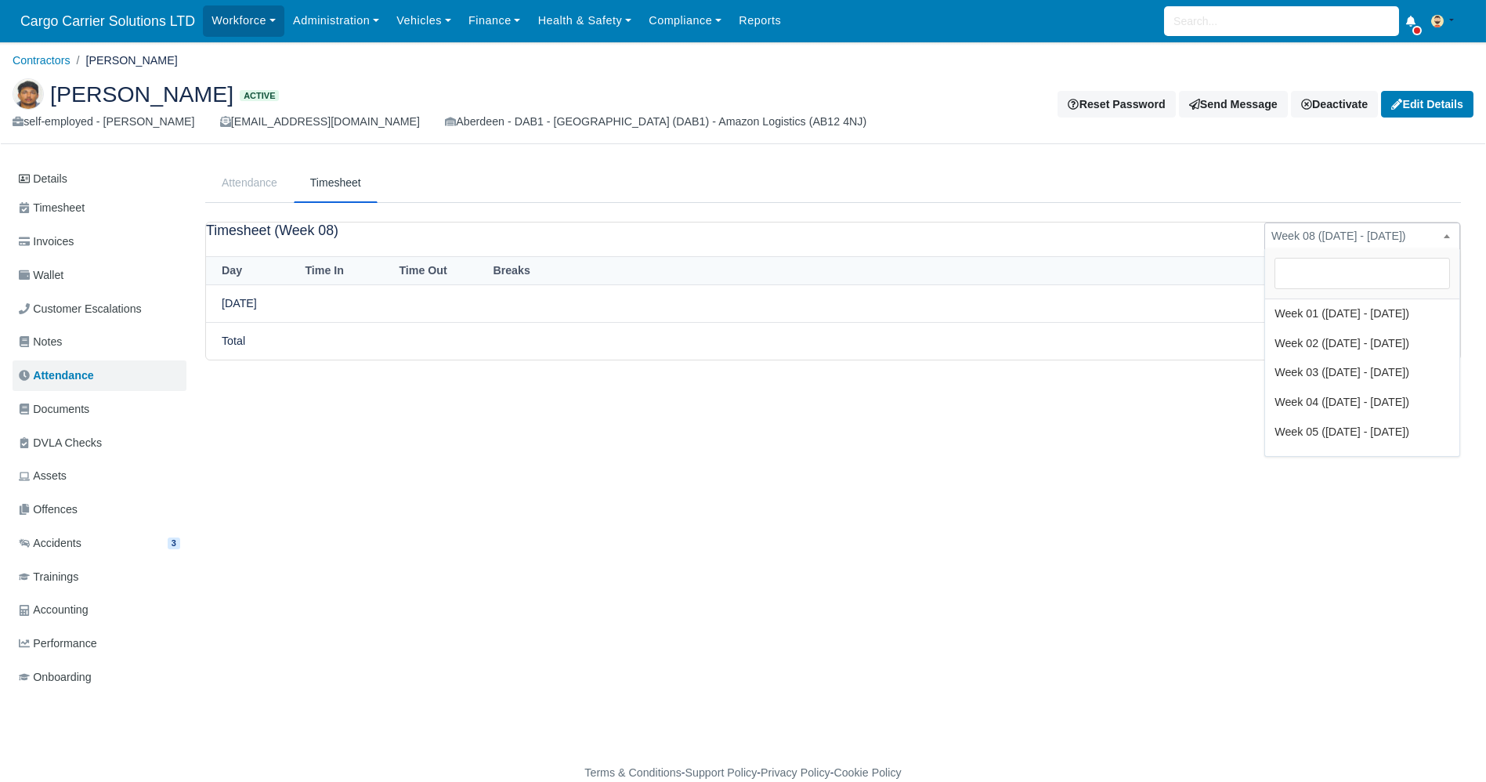
click at [1348, 234] on span "Week 08 (23 February - 22 February)" at bounding box center [1362, 236] width 194 height 20
select select "09"
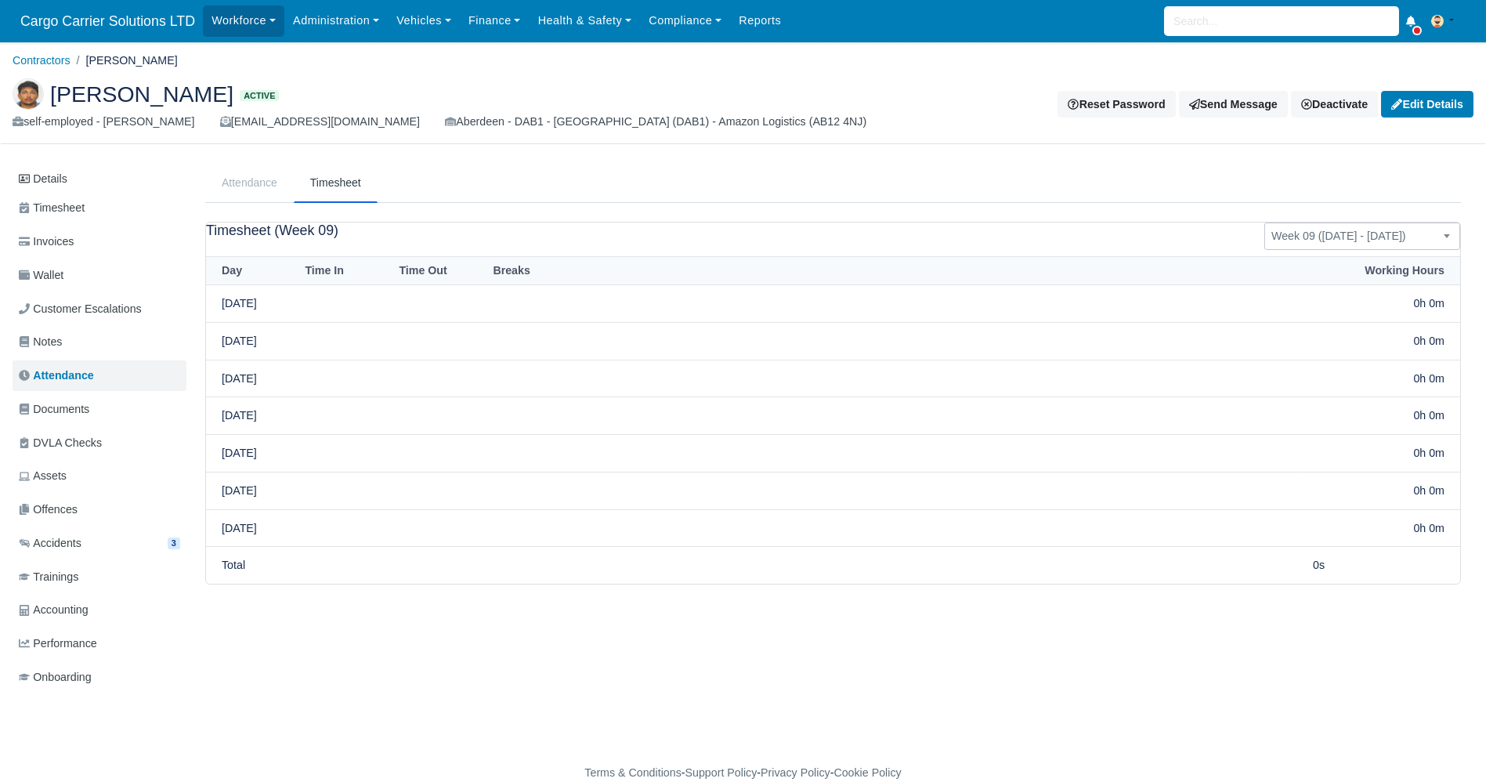
click at [1330, 241] on span "Week 09 ([DATE] - [DATE])" at bounding box center [1362, 236] width 194 height 20
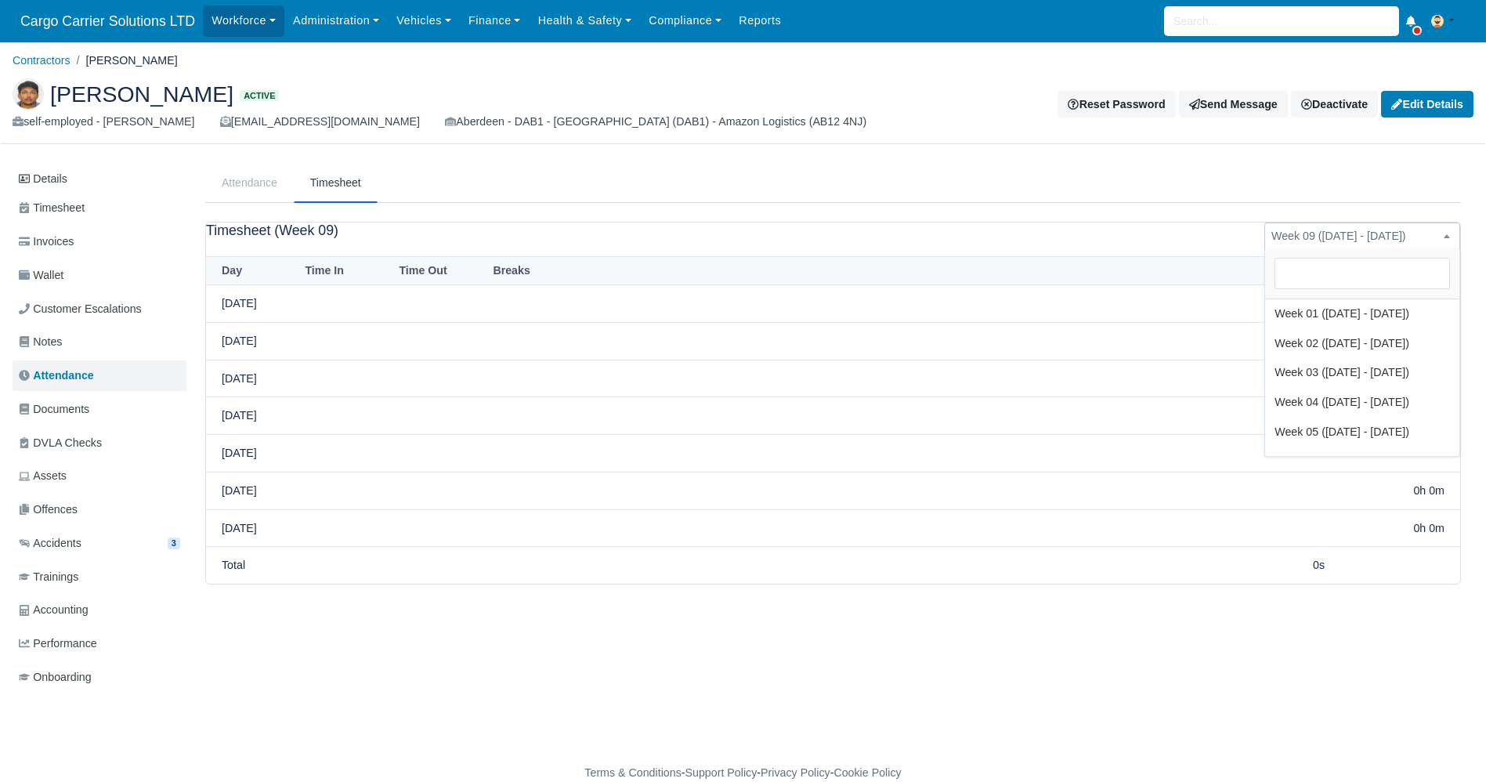
scroll to position [321, 0]
select select "10"
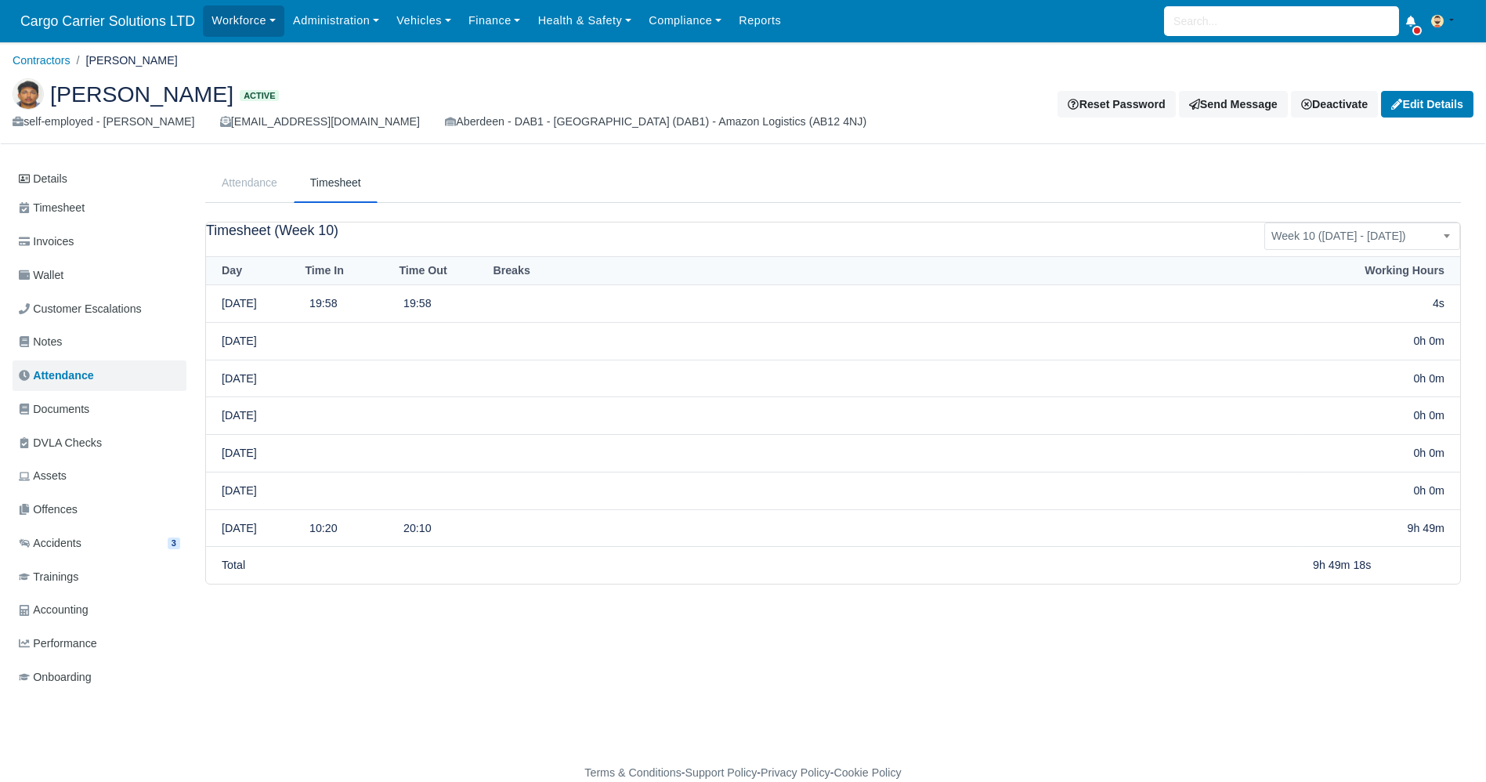
click at [257, 527] on td "Sat 03/08" at bounding box center [253, 528] width 94 height 38
click at [244, 179] on link "Attendance" at bounding box center [249, 182] width 89 height 39
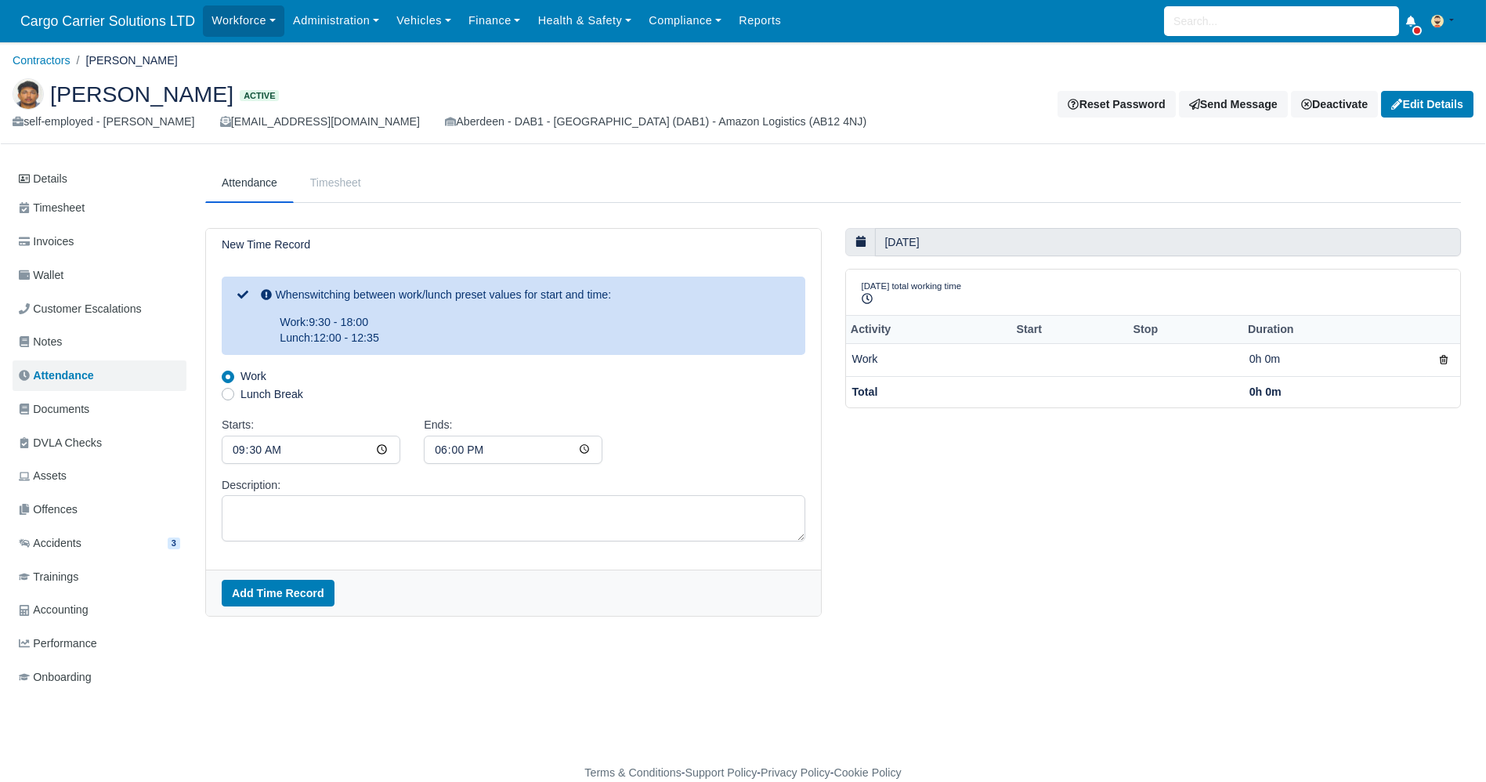
click at [354, 187] on link "Timesheet" at bounding box center [336, 182] width 84 height 39
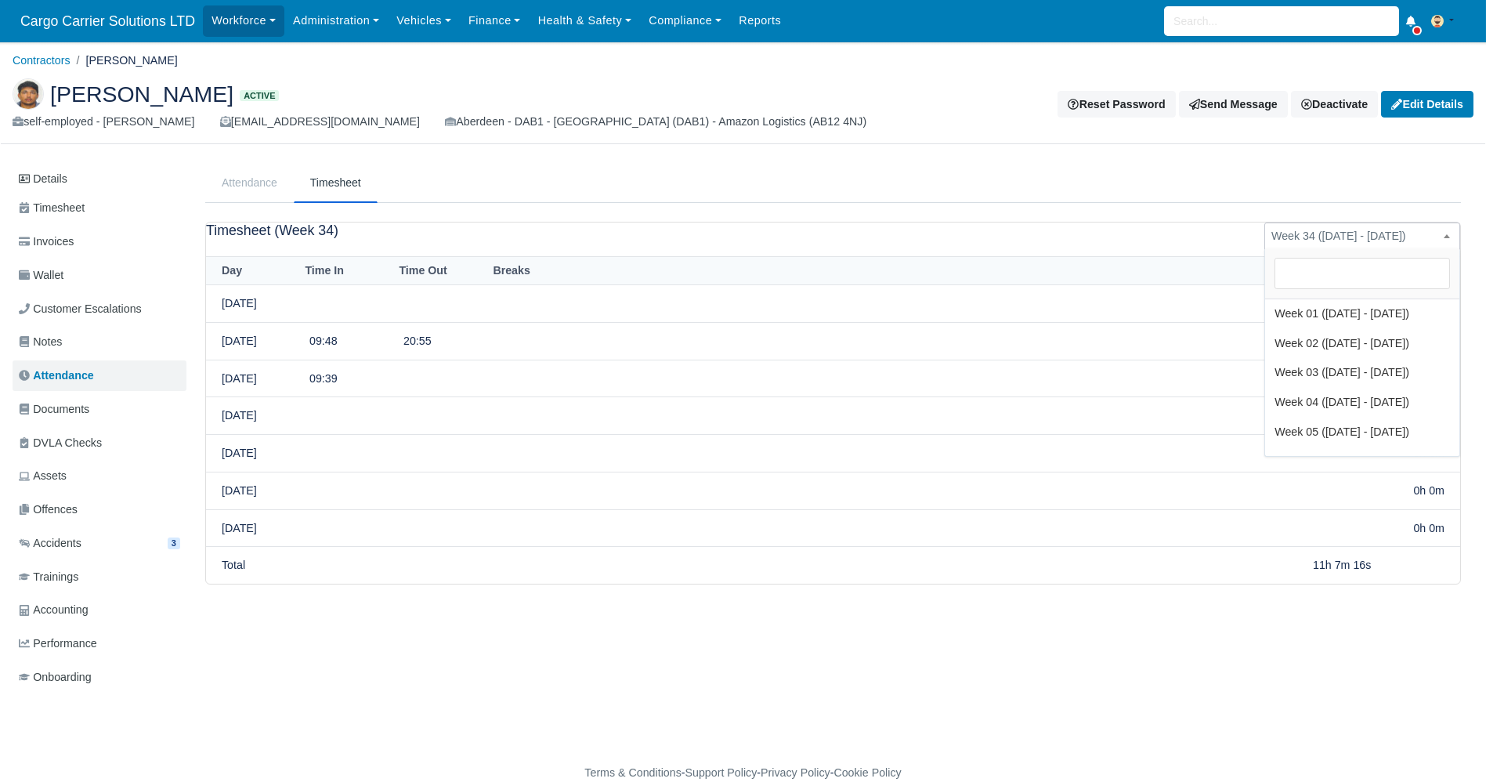
click at [1337, 238] on span "Week 34 ([DATE] - [DATE])" at bounding box center [1362, 236] width 194 height 20
select select "11"
click at [1354, 234] on span "Week 11 ([DATE] - [DATE])" at bounding box center [1362, 236] width 194 height 20
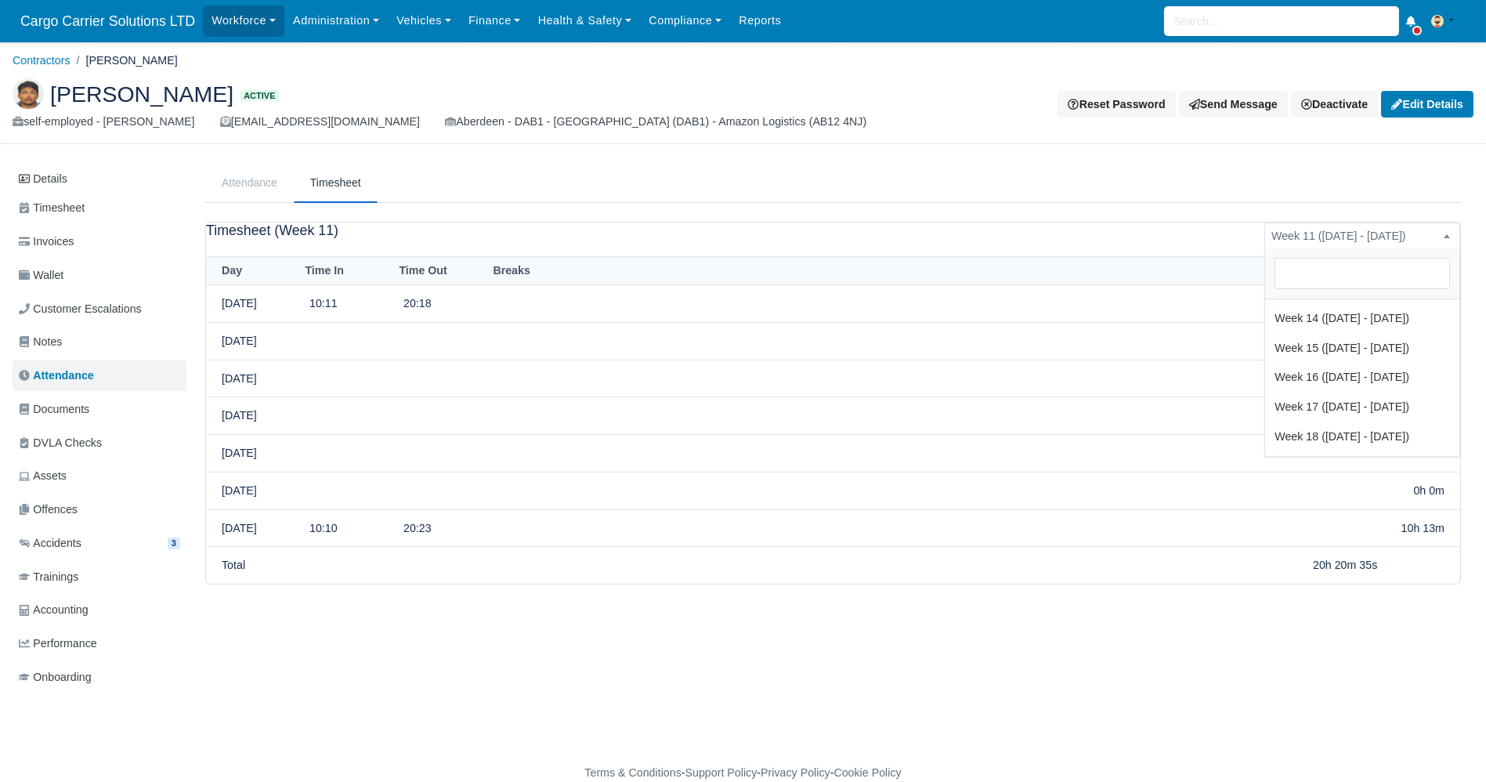
select select "12"
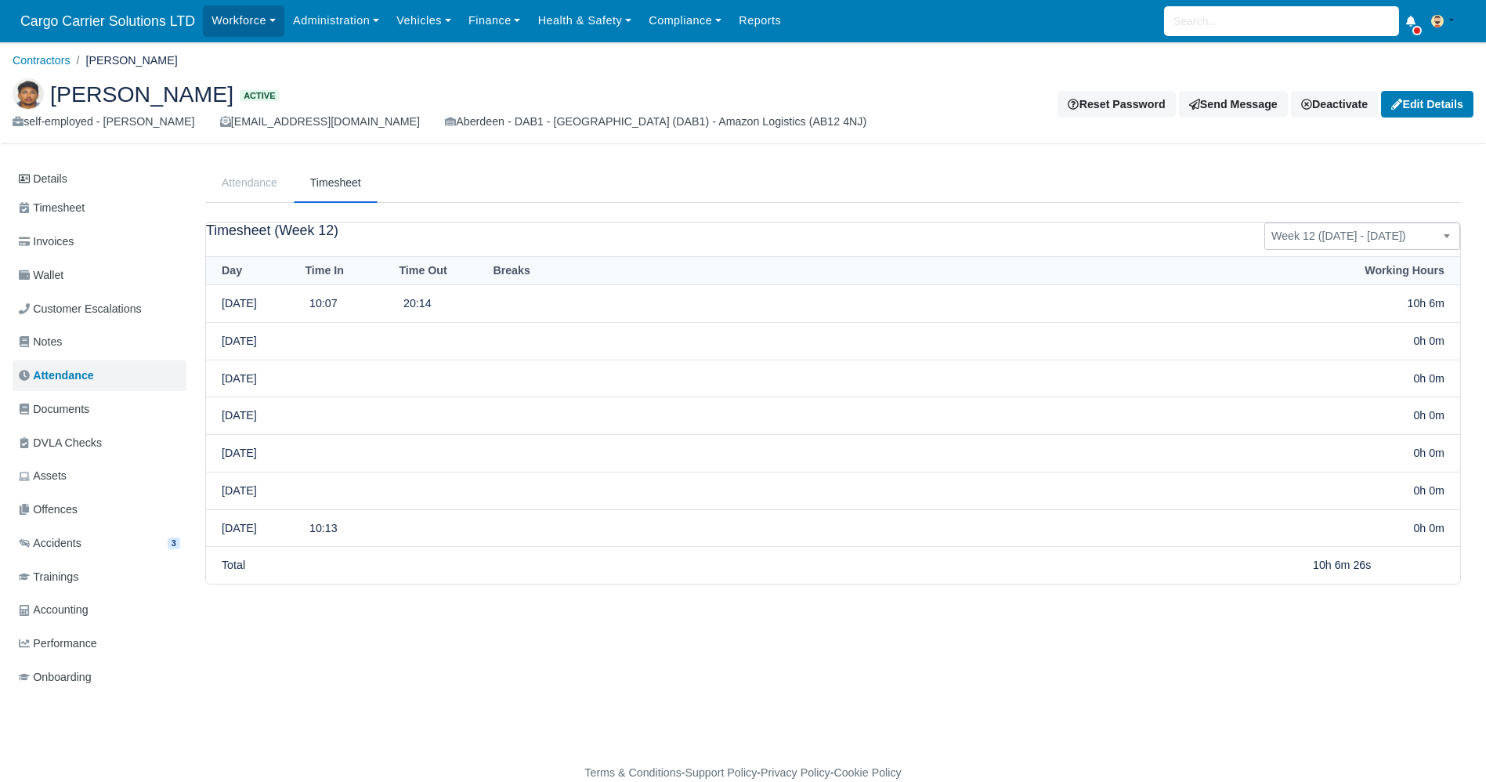
click at [1341, 238] on span "Week 12 ([DATE] - [DATE])" at bounding box center [1362, 236] width 194 height 20
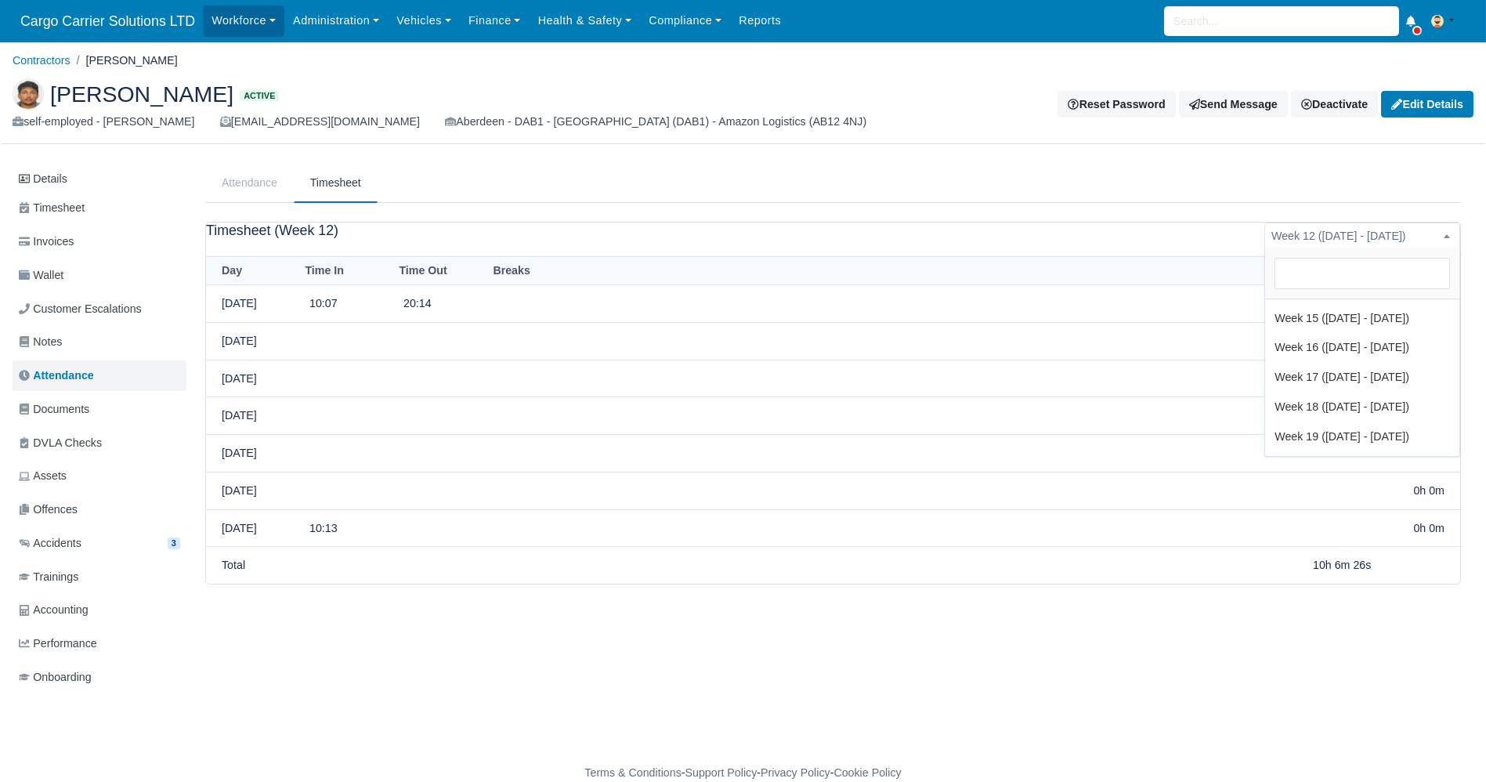
scroll to position [265, 0]
select select "08"
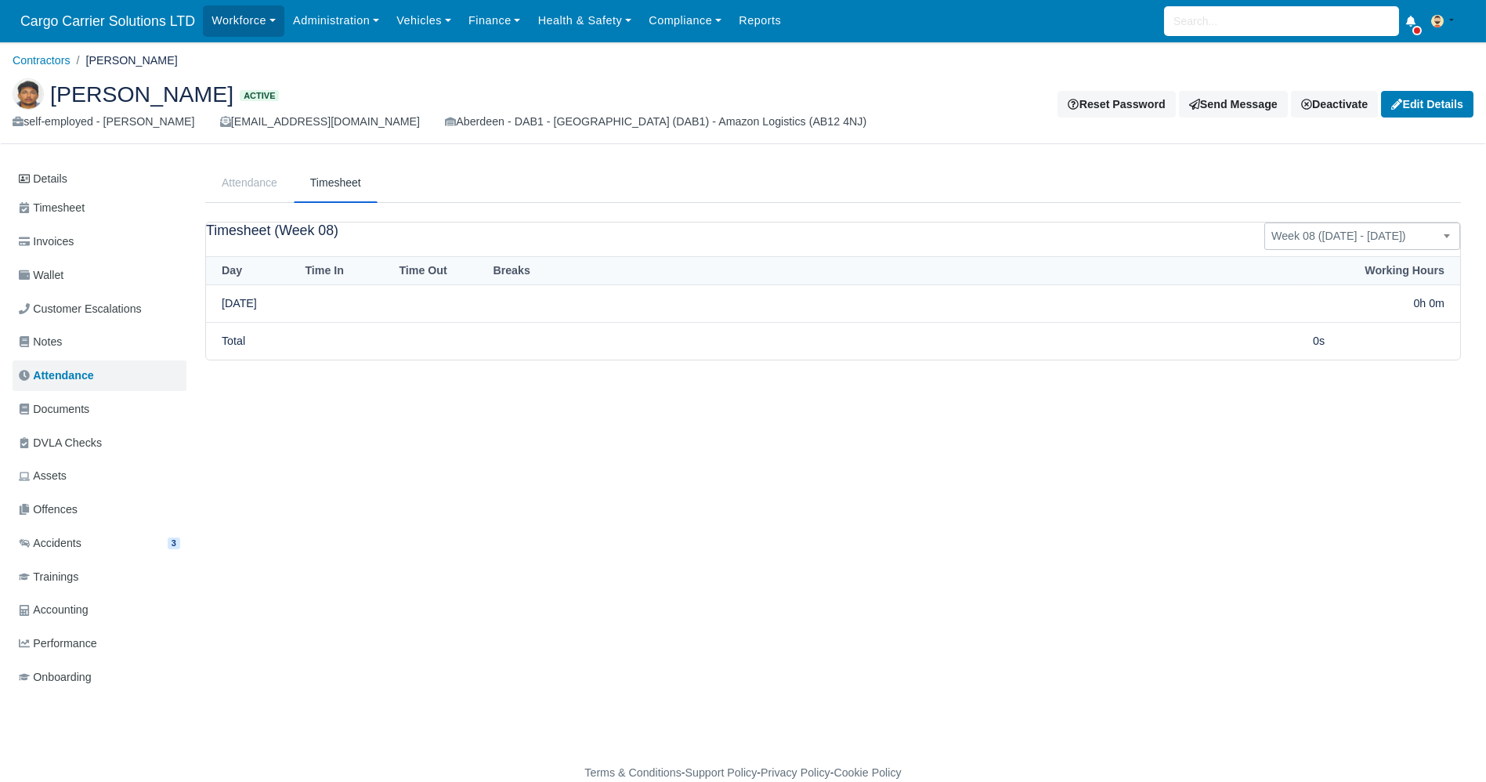
click at [1392, 236] on span "Week 08 ([DATE] - [DATE])" at bounding box center [1362, 236] width 194 height 20
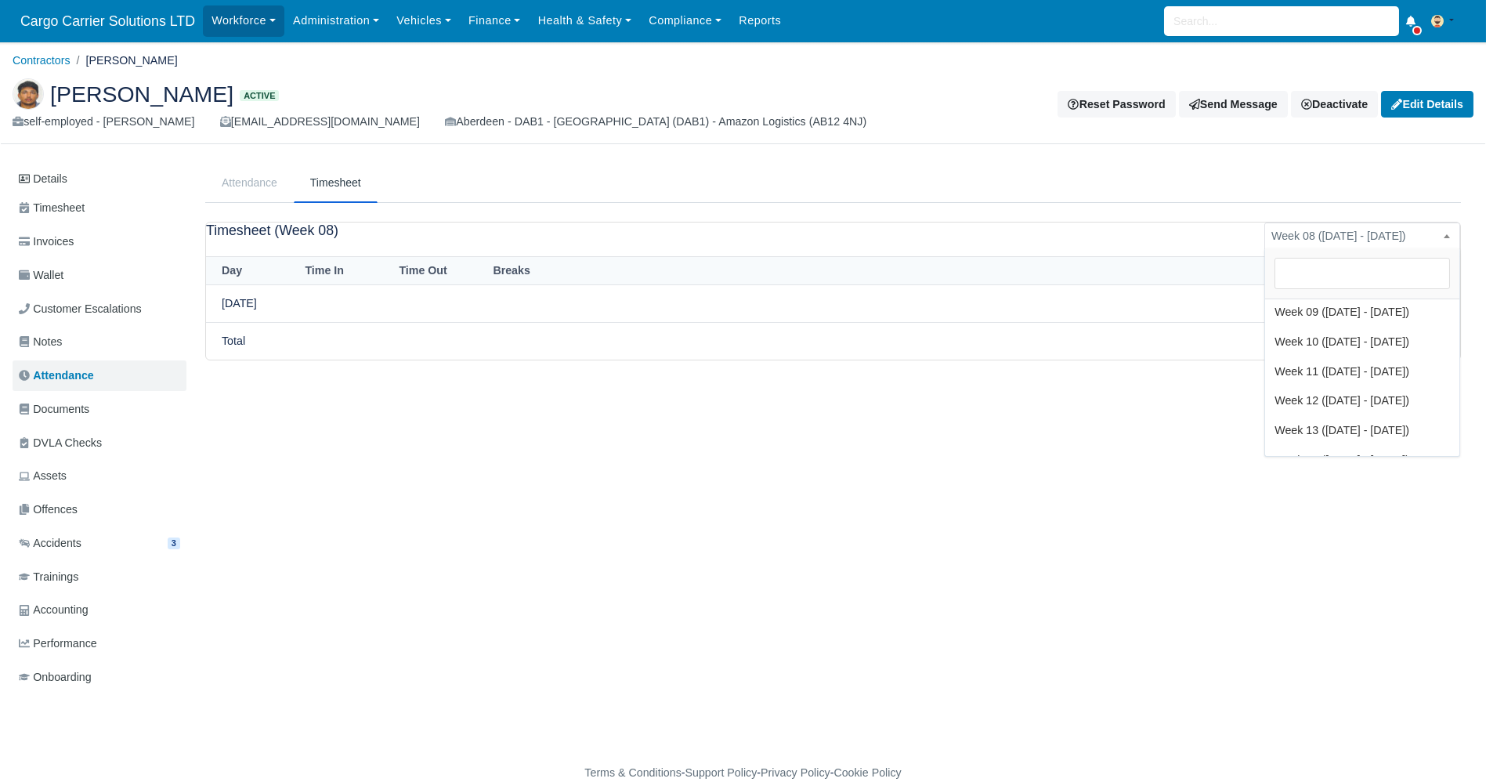
scroll to position [383, 0]
select select "09"
click at [1404, 244] on span "Week 09 (02 March - 01 March)" at bounding box center [1363, 236] width 196 height 27
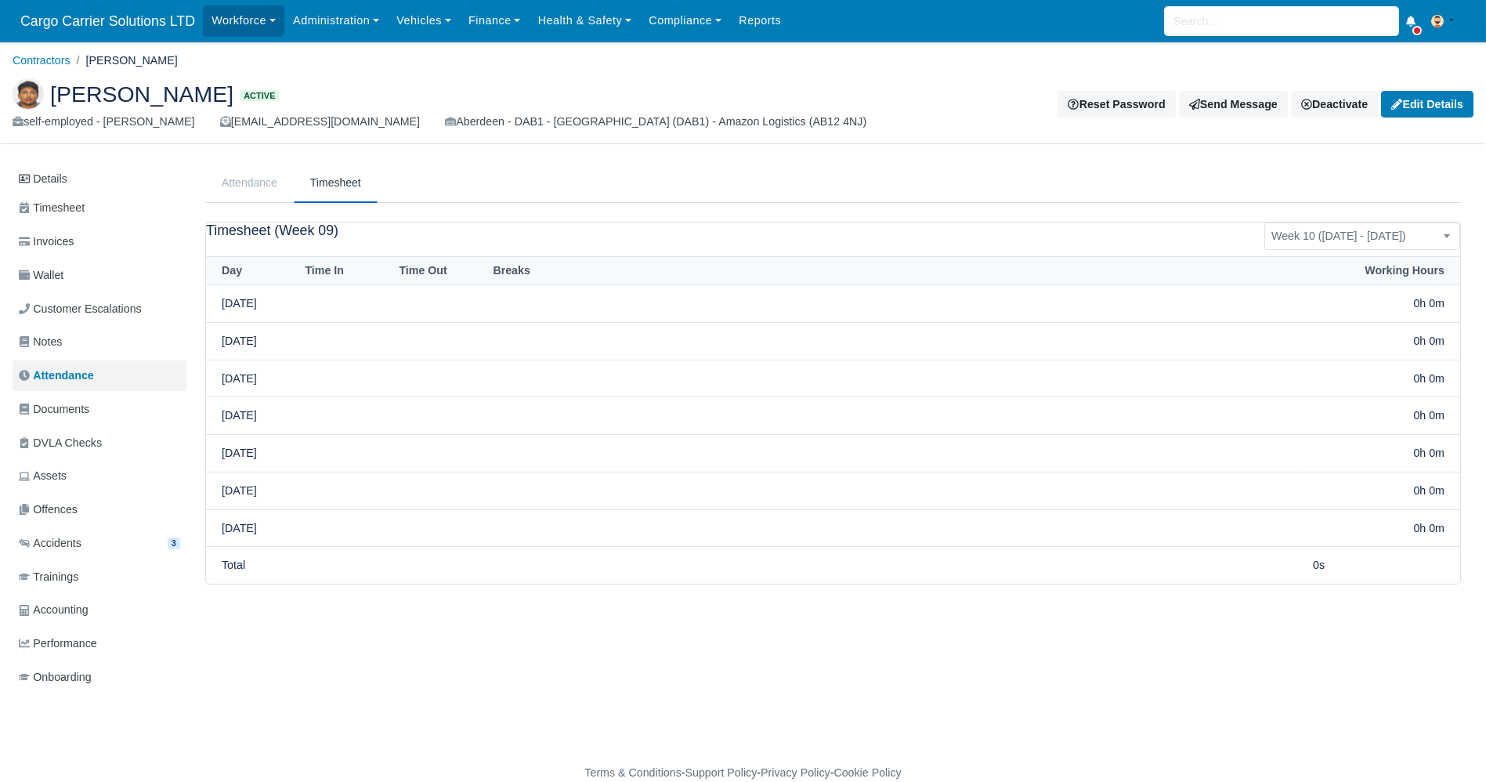
select select "10"
click at [241, 304] on td "Sun 03/02" at bounding box center [253, 304] width 94 height 38
click at [1269, 5] on div "Workforce Manpower Expiring Documents Leave Requests Daily Attendance Daily Tim…" at bounding box center [838, 21] width 1271 height 42
click at [1191, 22] on input "search" at bounding box center [1281, 21] width 235 height 30
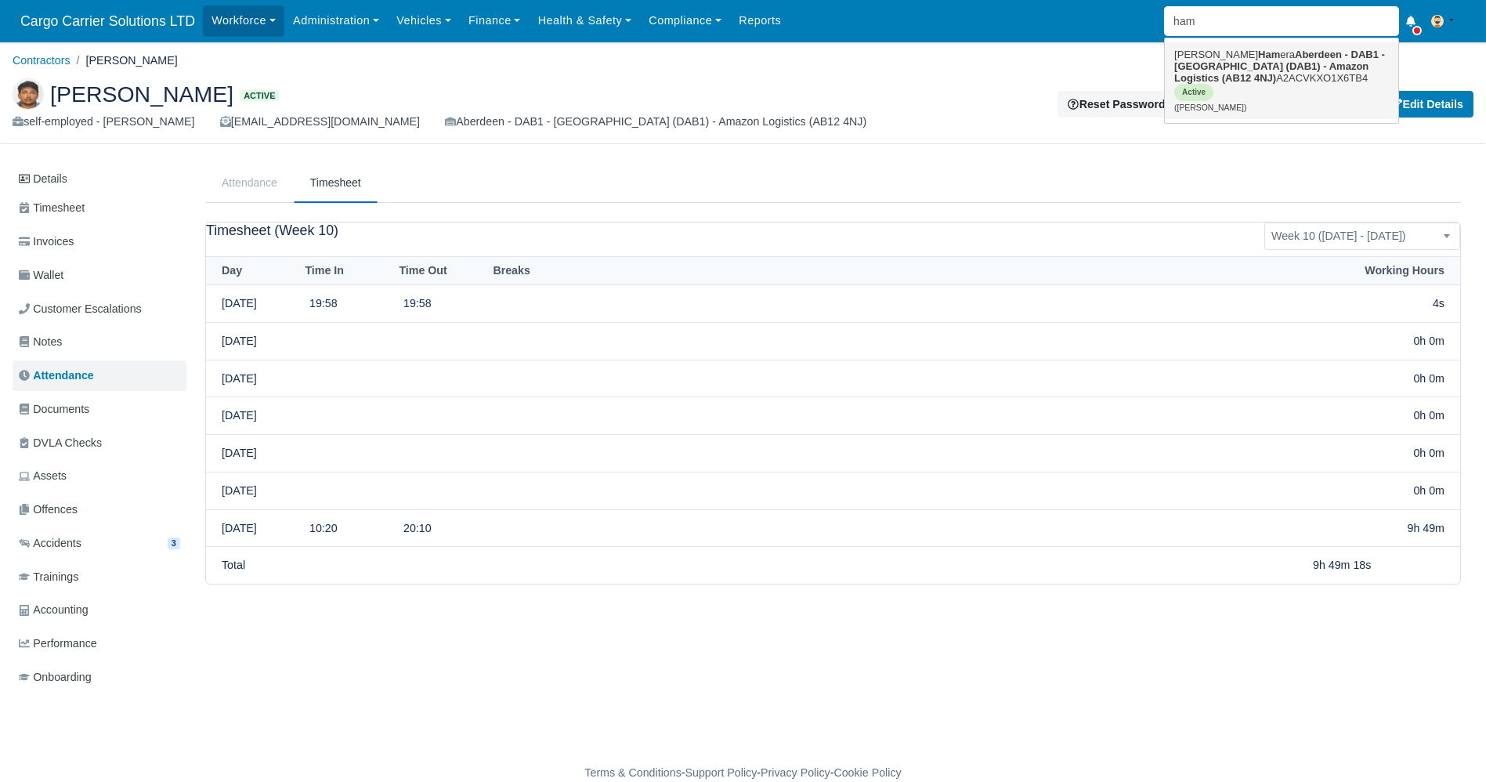
click at [1199, 60] on strong "Aberdeen - DAB1 - [GEOGRAPHIC_DATA] (DAB1) - Amazon Logistics (AB12 4NJ)" at bounding box center [1280, 66] width 211 height 35
type input "Mariusz Hamera"
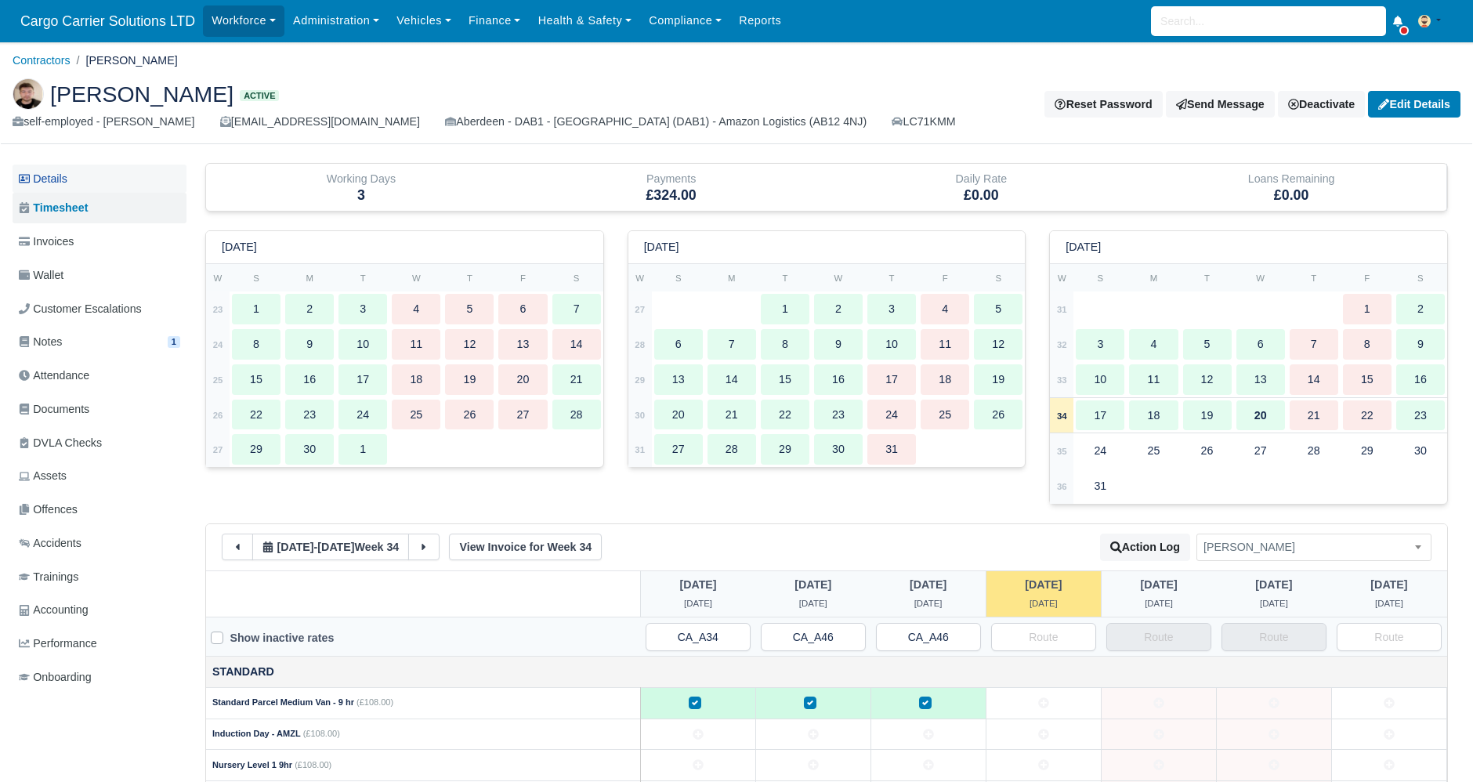
click at [65, 188] on link "Details" at bounding box center [100, 179] width 174 height 29
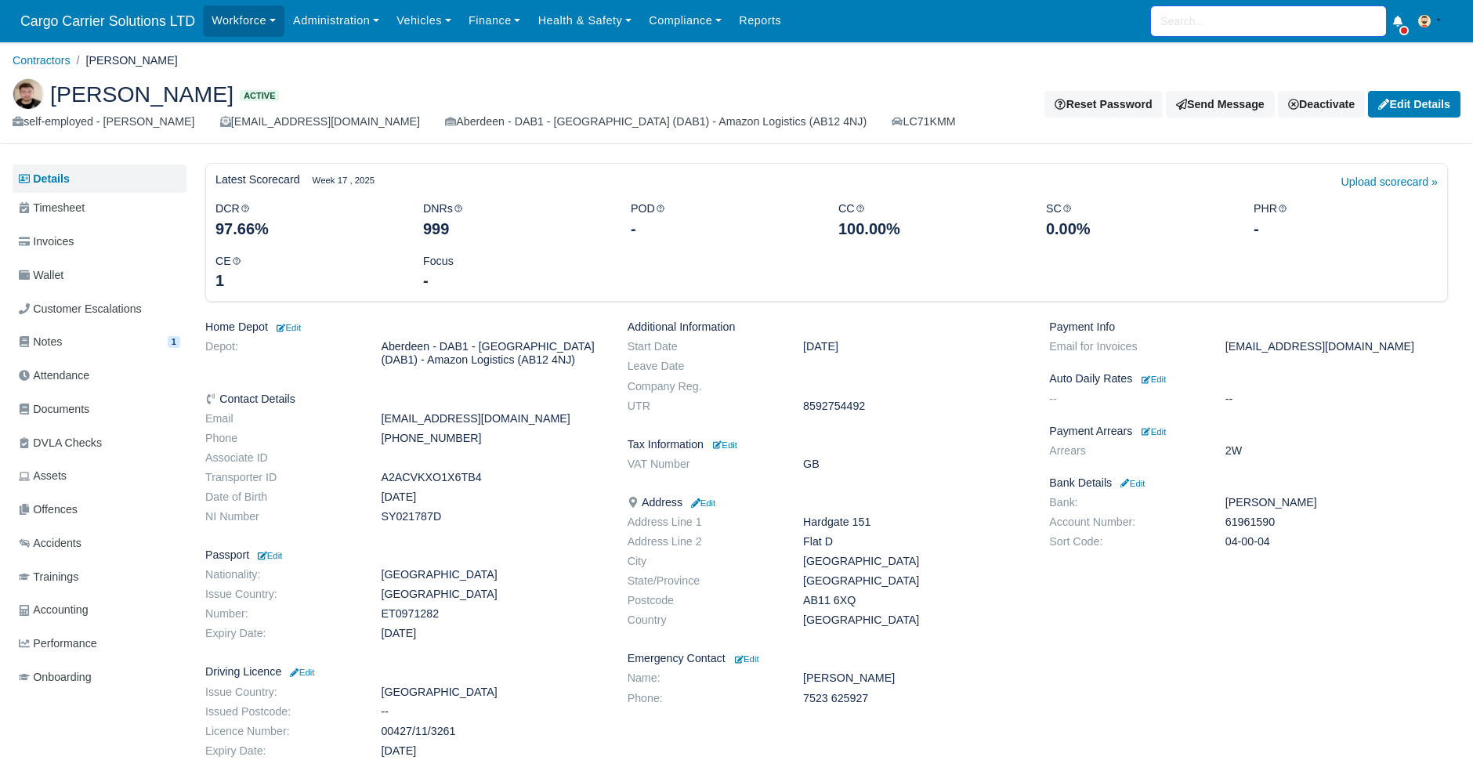
click at [1229, 16] on input "search" at bounding box center [1268, 21] width 235 height 30
paste input "Brander"
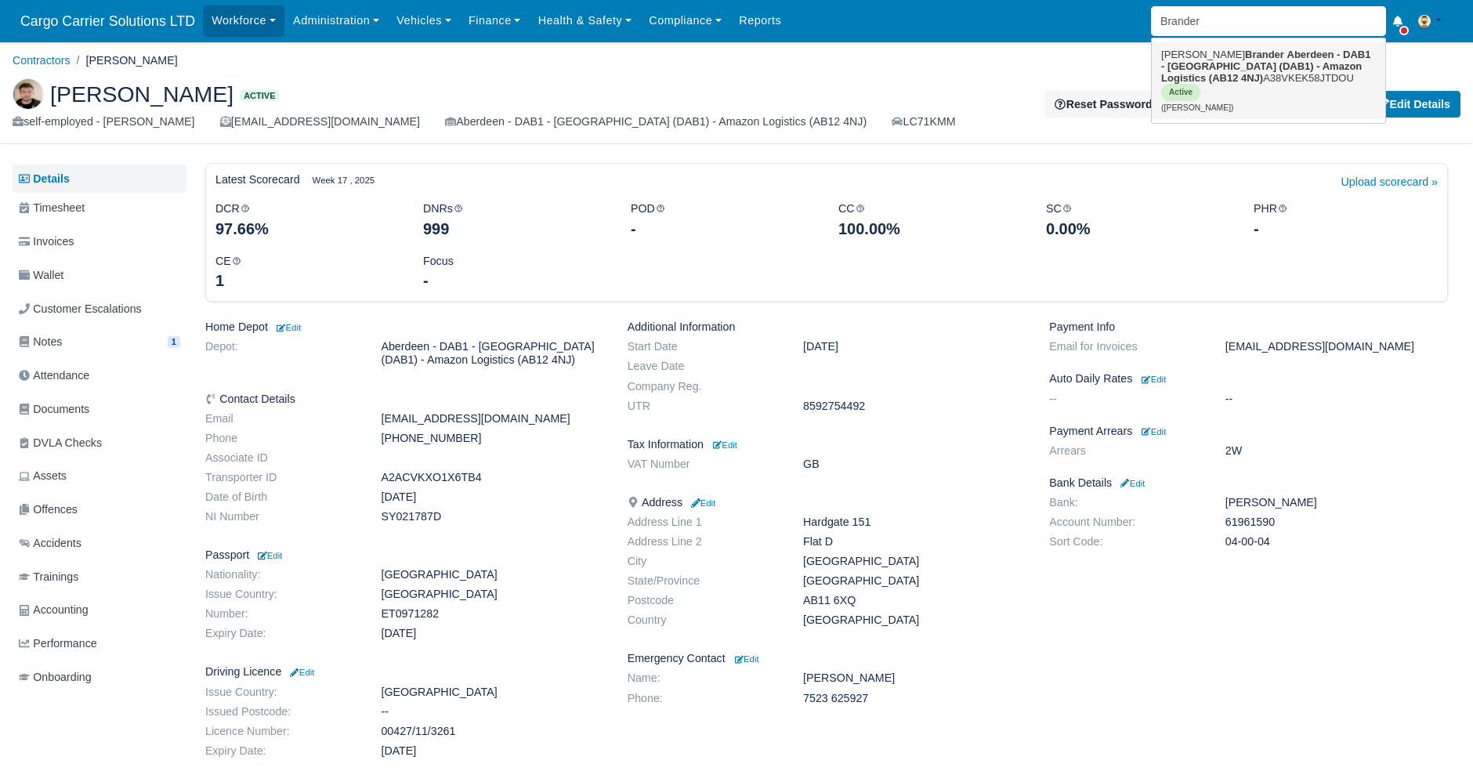
click at [1245, 55] on strong "Brander" at bounding box center [1264, 55] width 39 height 12
type input "[PERSON_NAME]"
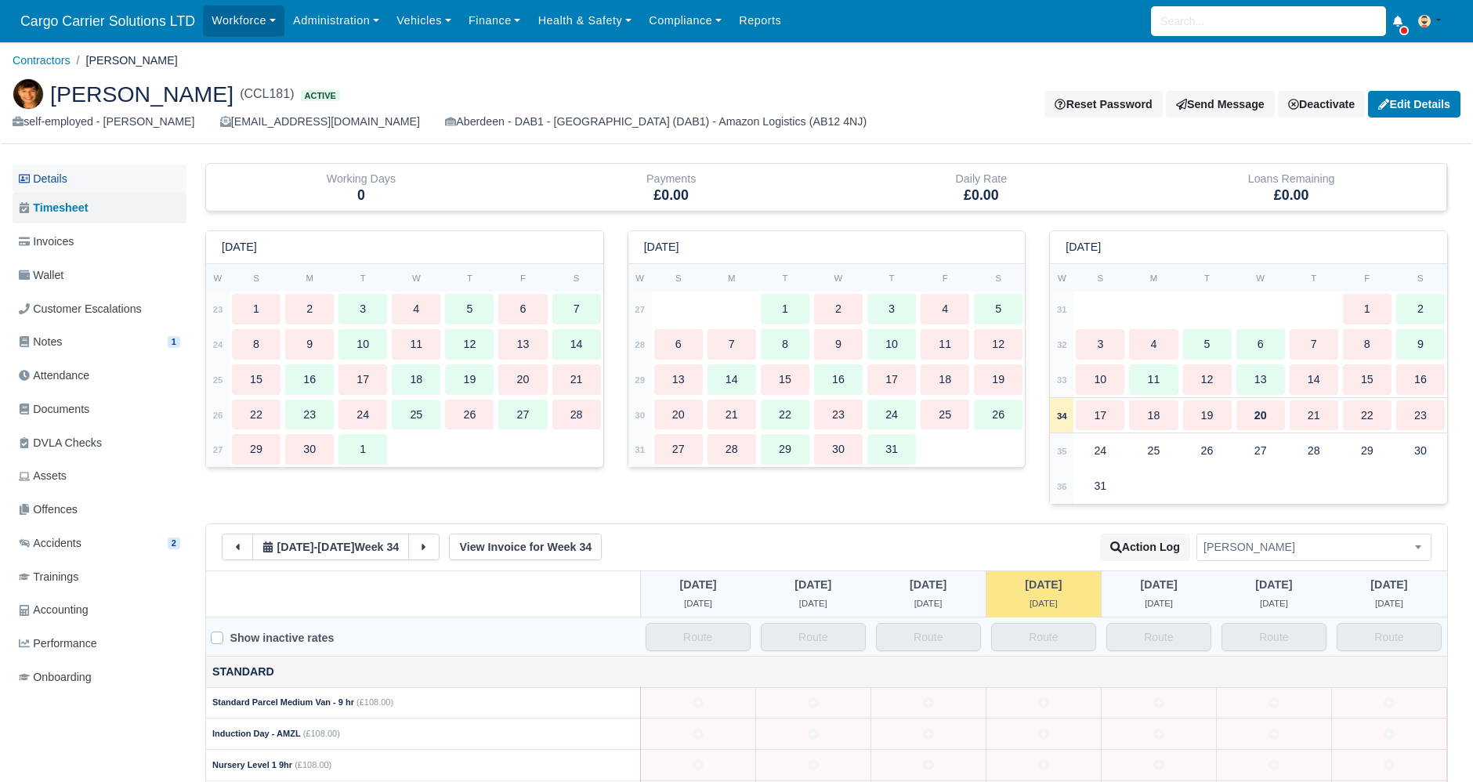
click at [89, 179] on link "Details" at bounding box center [100, 179] width 174 height 29
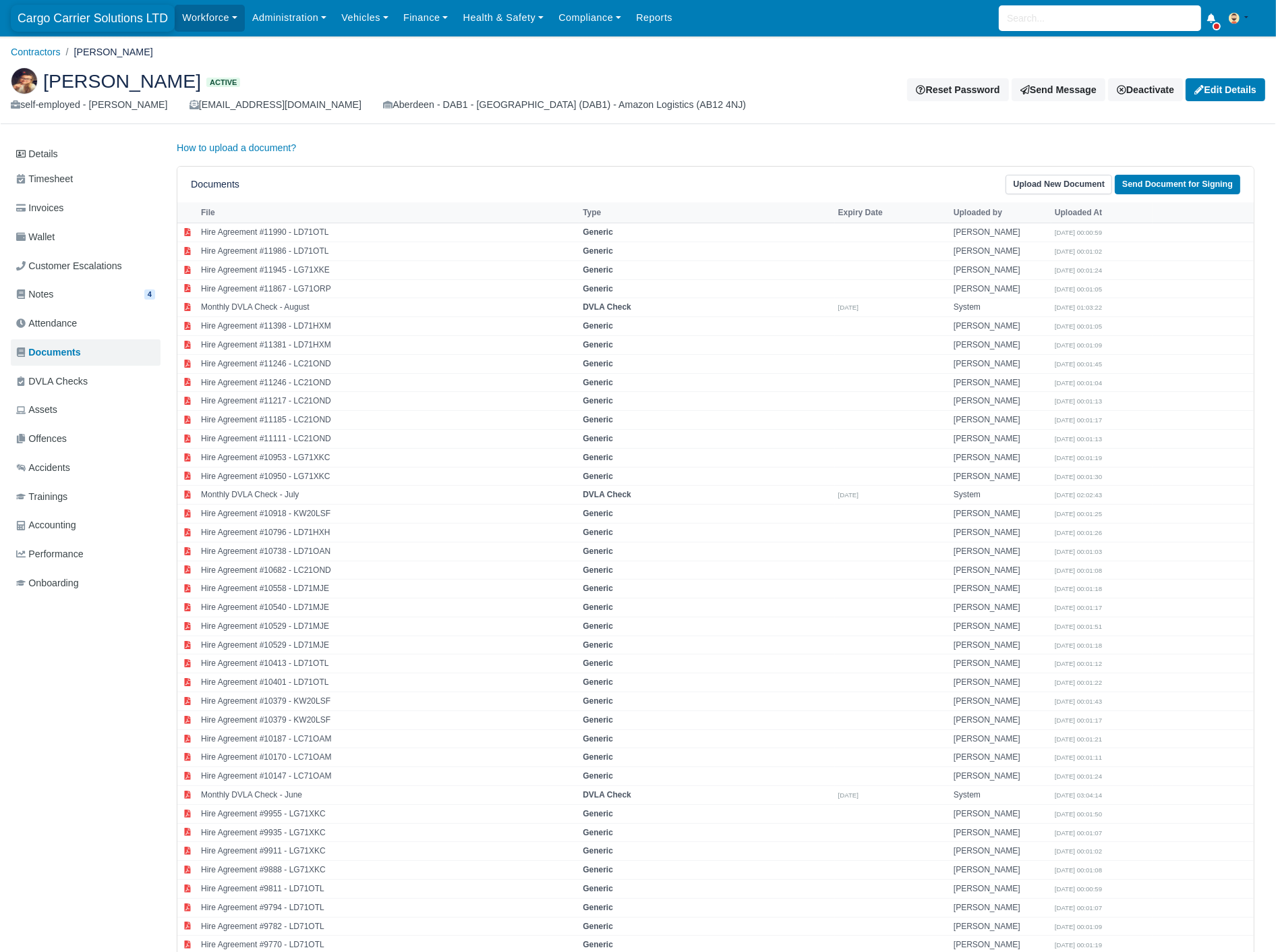
click at [130, 9] on span "Cargo Carrier Solutions LTD" at bounding box center [93, 17] width 164 height 27
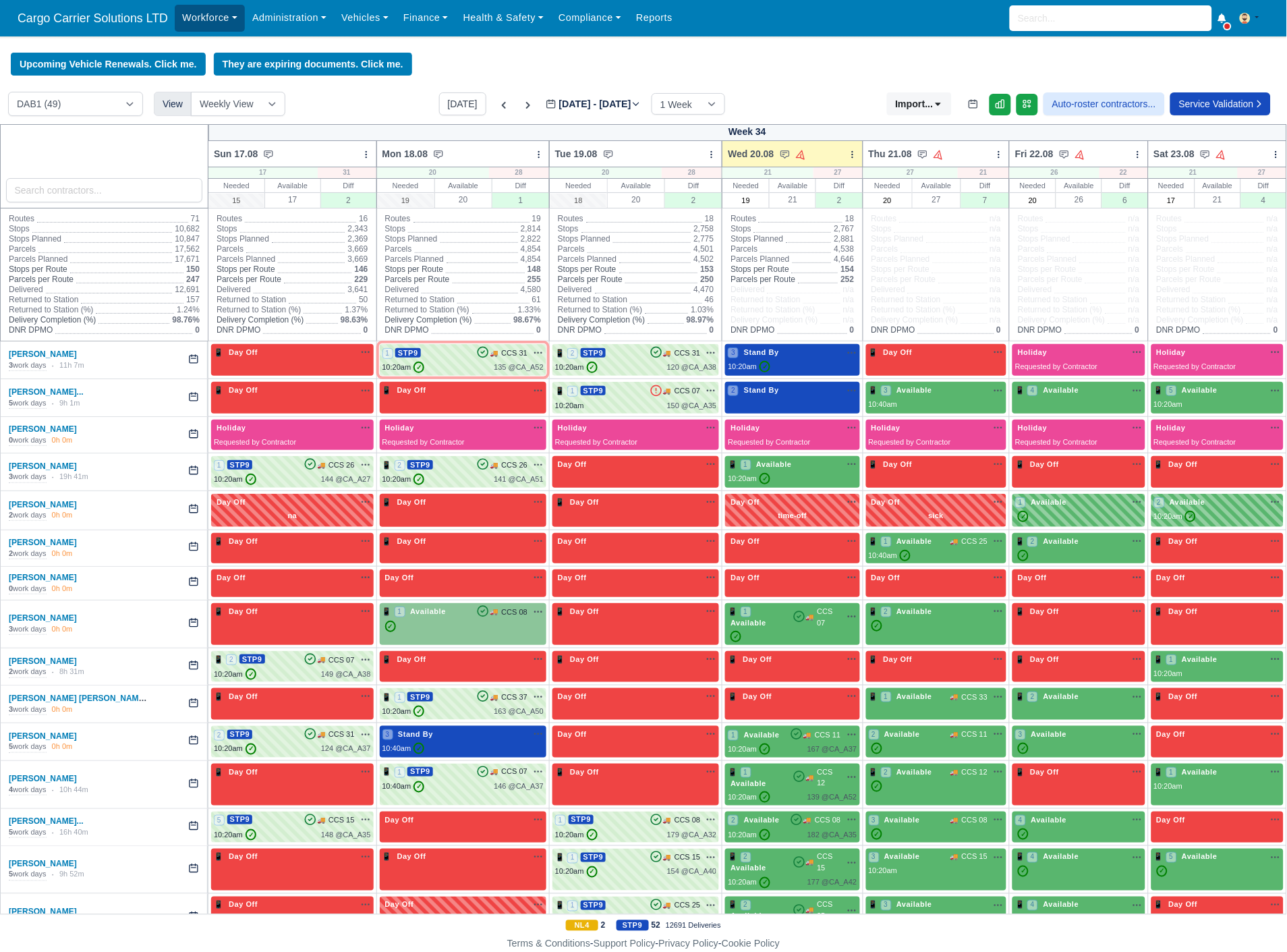
click at [211, 21] on link "Workforce" at bounding box center [209, 17] width 70 height 27
click at [216, 51] on link "Manpower" at bounding box center [235, 47] width 109 height 28
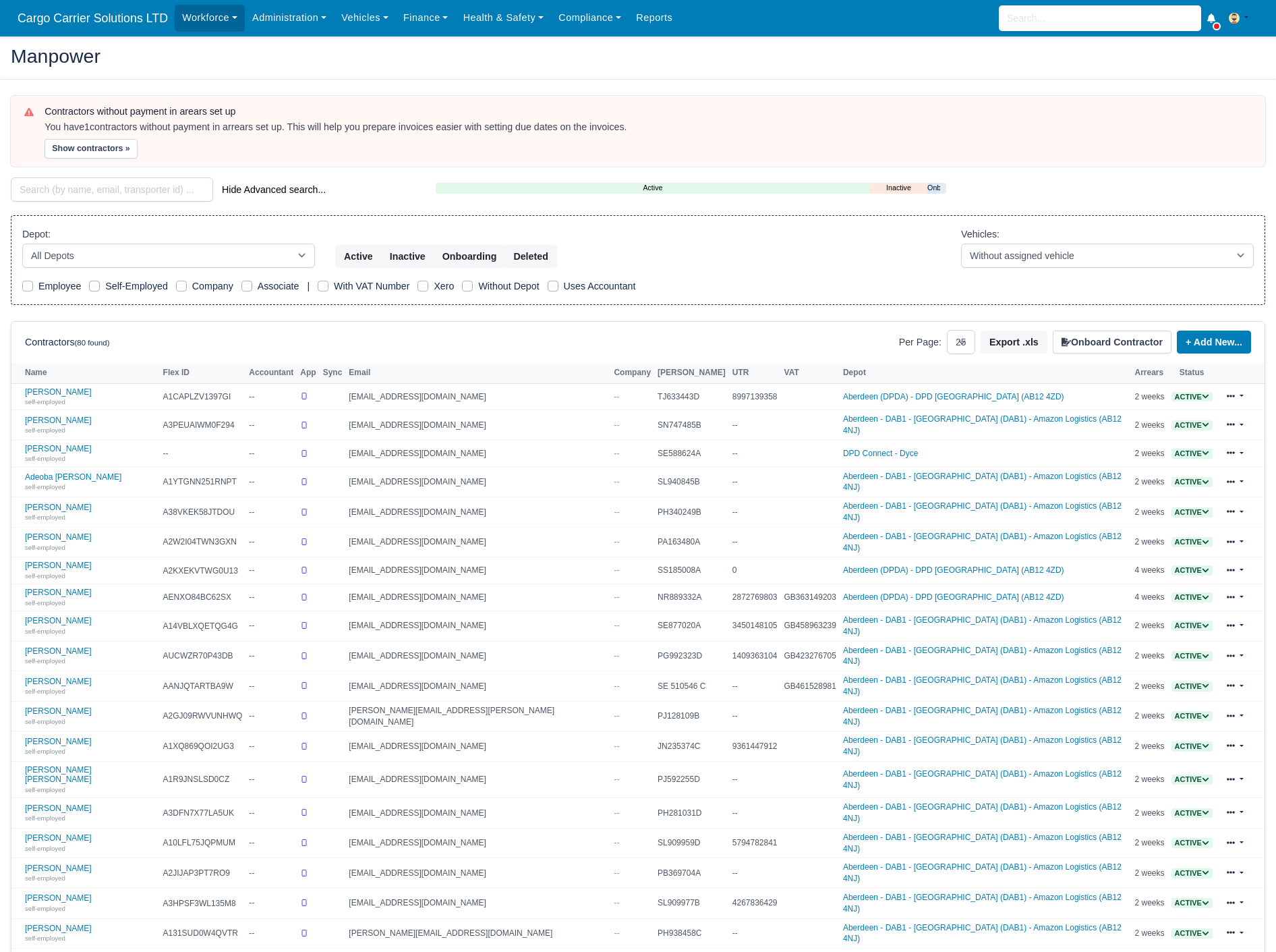
select select "25"
click at [307, 254] on select "All Depots [GEOGRAPHIC_DATA] - [GEOGRAPHIC_DATA] - [GEOGRAPHIC_DATA] (DAB1) - A…" at bounding box center [169, 256] width 293 height 24
select select "5"
click at [22, 244] on select "All Depots [GEOGRAPHIC_DATA] - [GEOGRAPHIC_DATA] - [GEOGRAPHIC_DATA] (DAB1) - A…" at bounding box center [169, 256] width 293 height 24
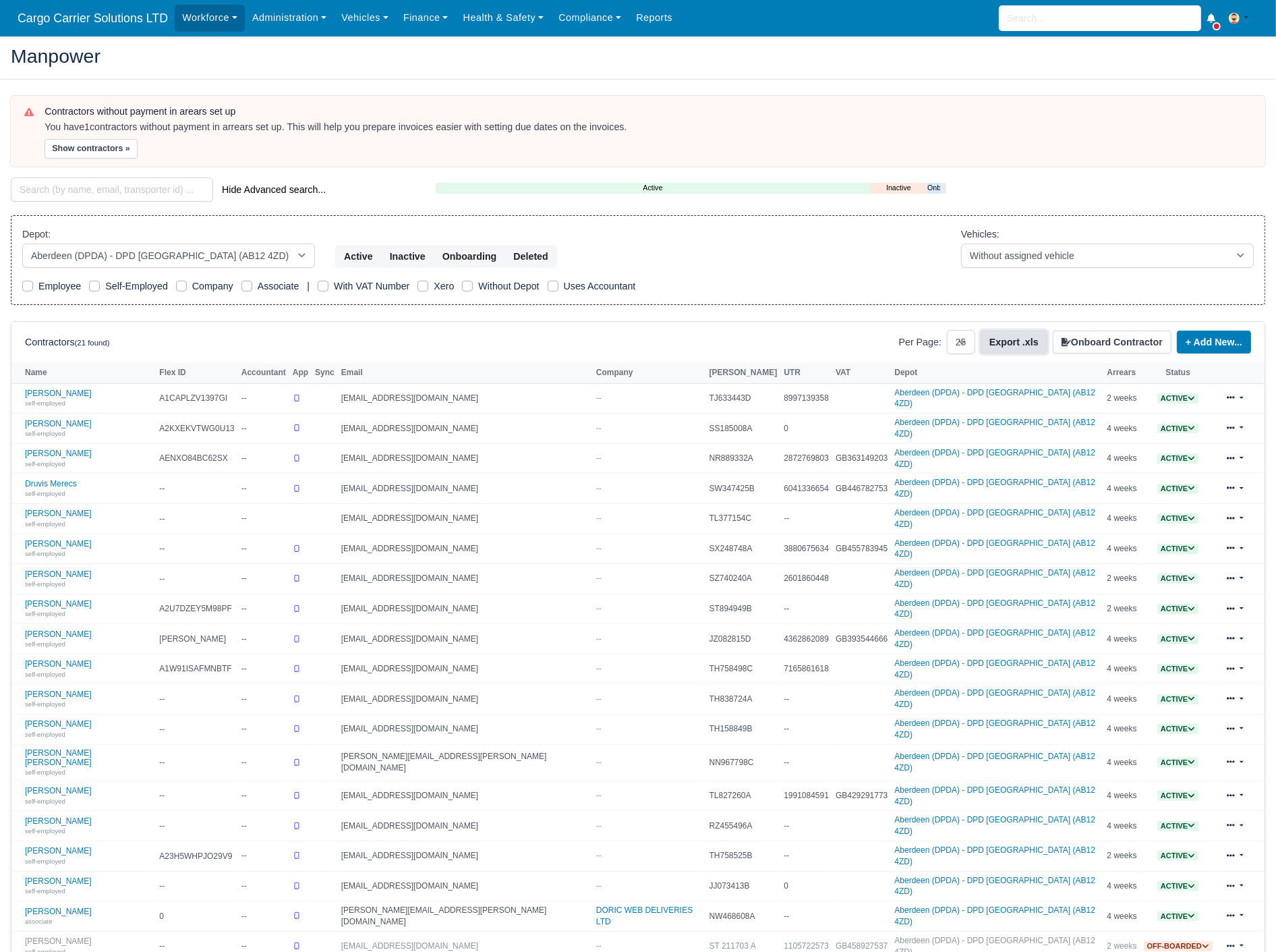
click at [1019, 341] on button "Export .xls" at bounding box center [1014, 342] width 67 height 23
